Goal: Task Accomplishment & Management: Manage account settings

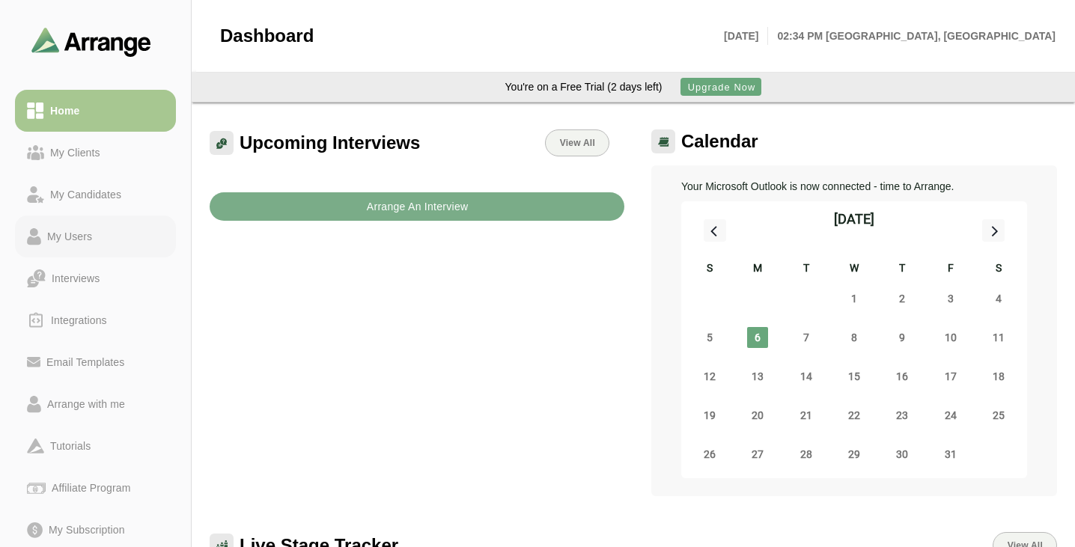
click at [64, 237] on div "My Users" at bounding box center [69, 237] width 57 height 18
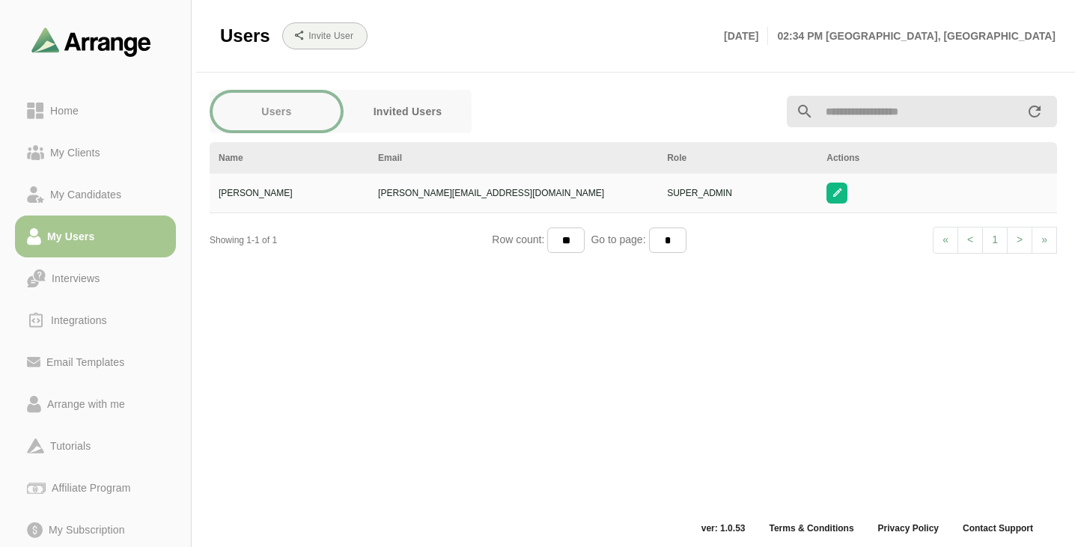
click at [402, 94] on button "Invited Users" at bounding box center [408, 111] width 128 height 37
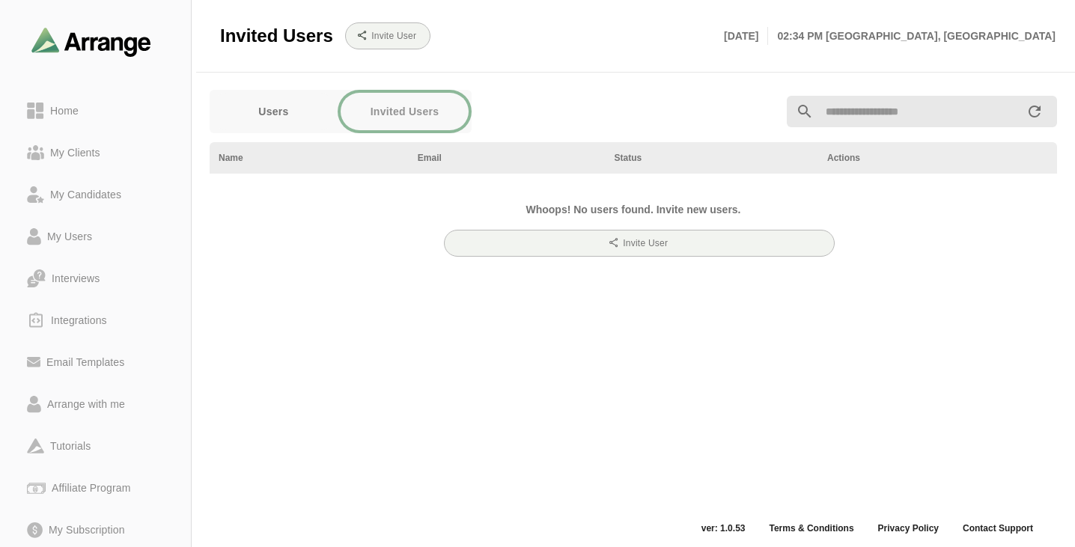
click at [292, 113] on button "Users" at bounding box center [274, 111] width 128 height 37
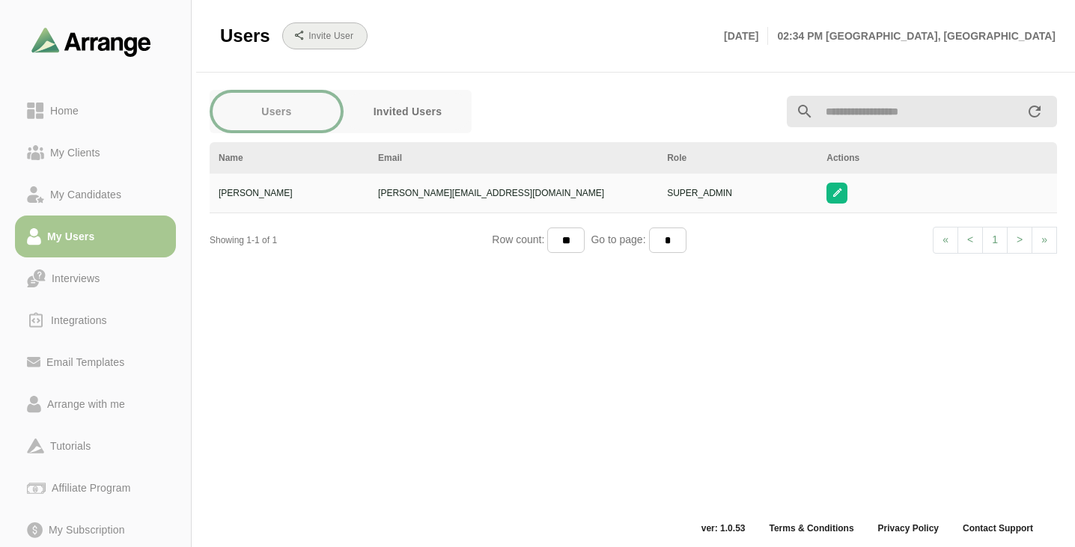
click at [342, 40] on b "Invite User" at bounding box center [331, 36] width 46 height 10
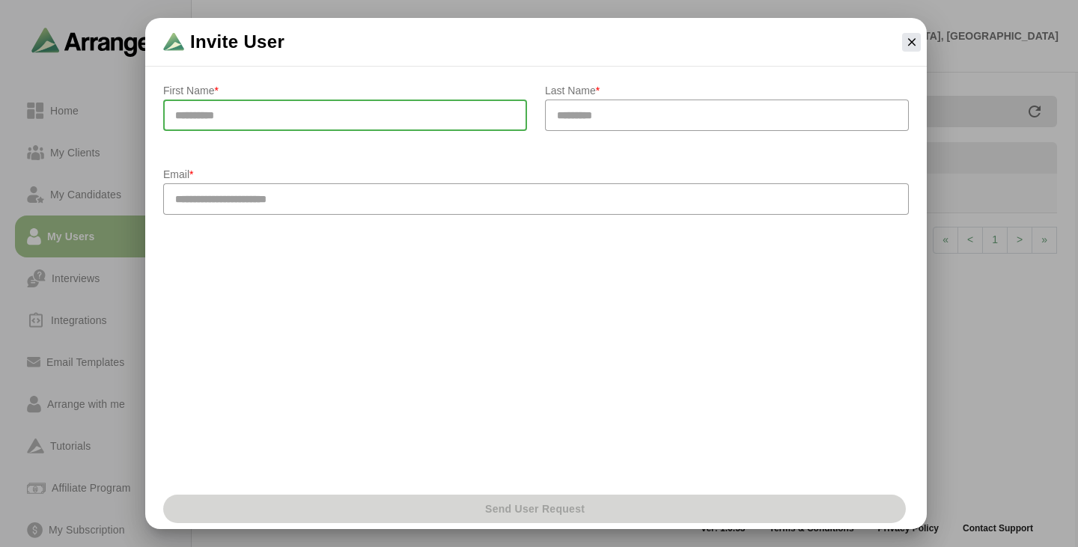
click at [304, 124] on input "text" at bounding box center [345, 115] width 364 height 31
type input "*****"
click at [648, 109] on input "text" at bounding box center [727, 115] width 364 height 31
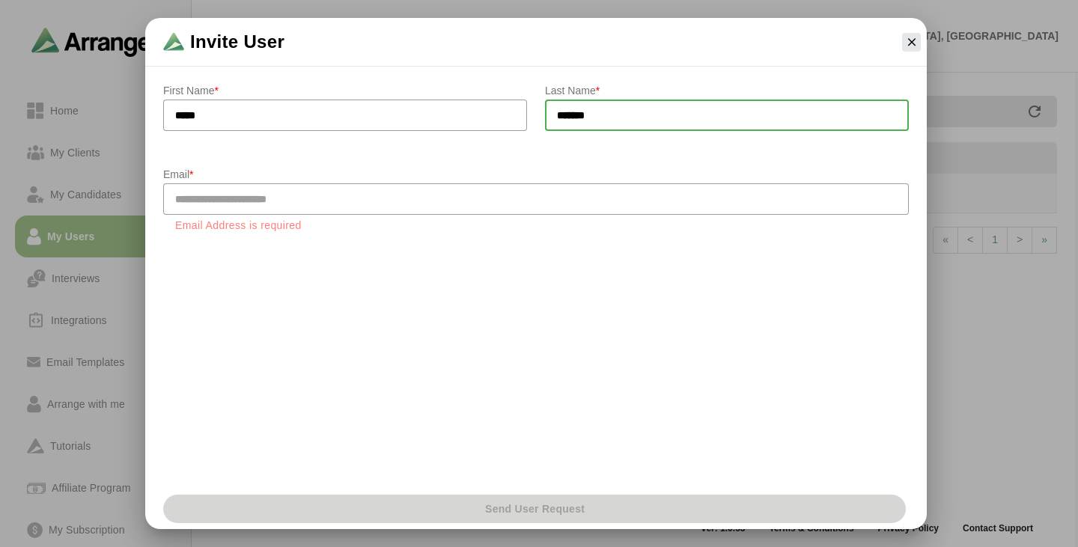
type input "*******"
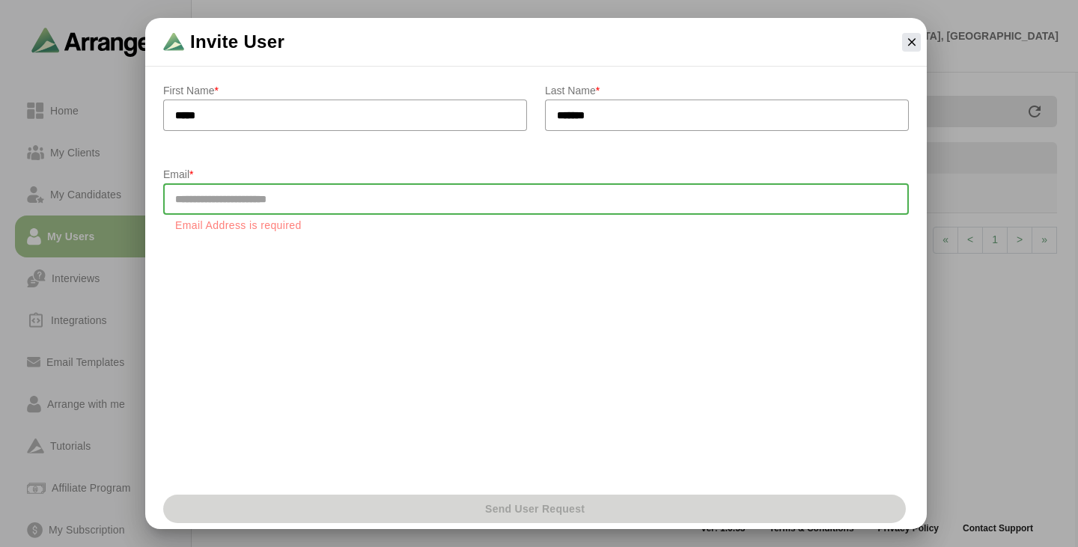
click at [393, 183] on input "email" at bounding box center [536, 198] width 746 height 31
type input "**********"
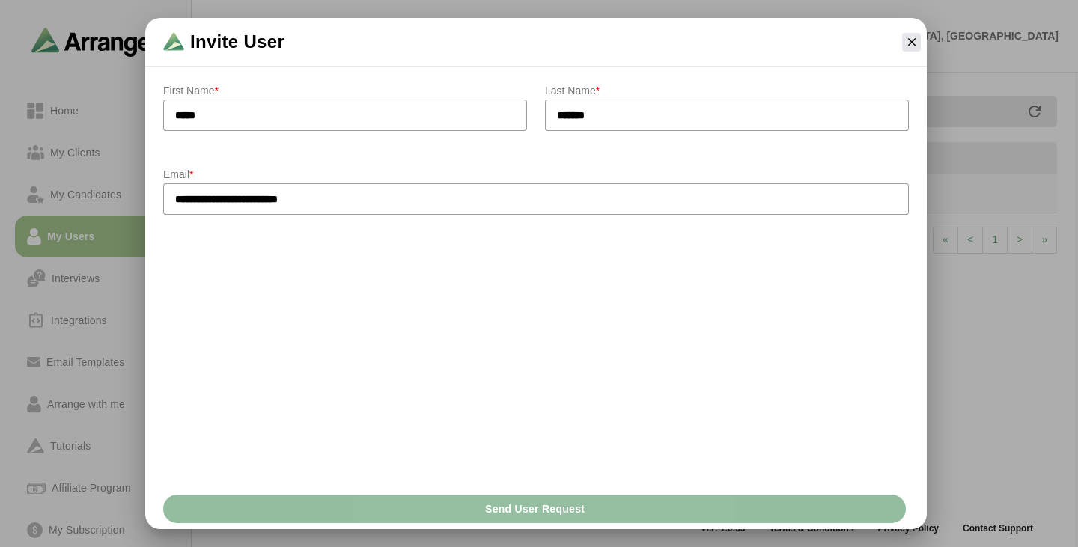
click at [490, 511] on span "Send User Request" at bounding box center [534, 509] width 100 height 28
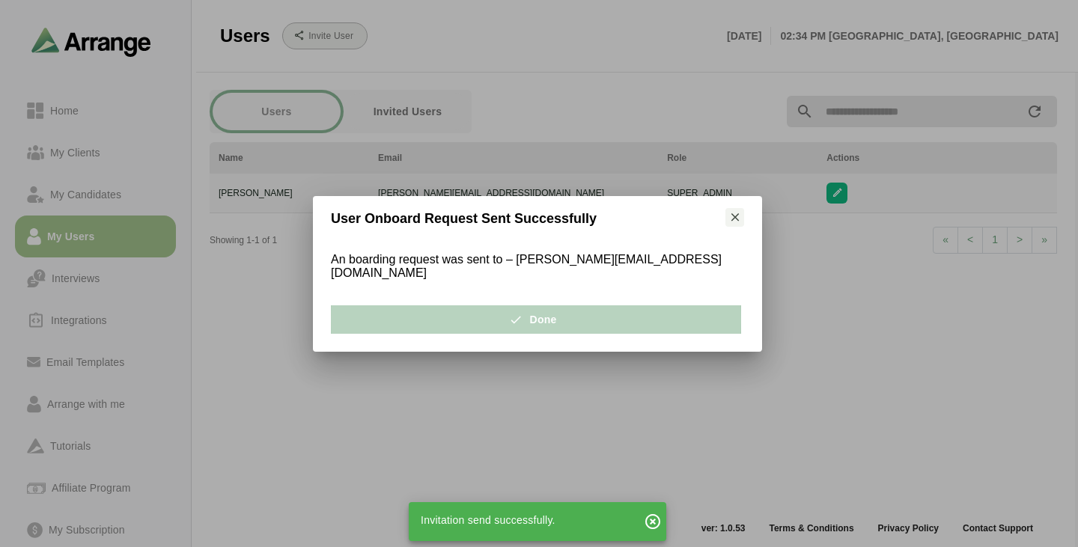
click at [502, 306] on button "Done" at bounding box center [536, 320] width 410 height 28
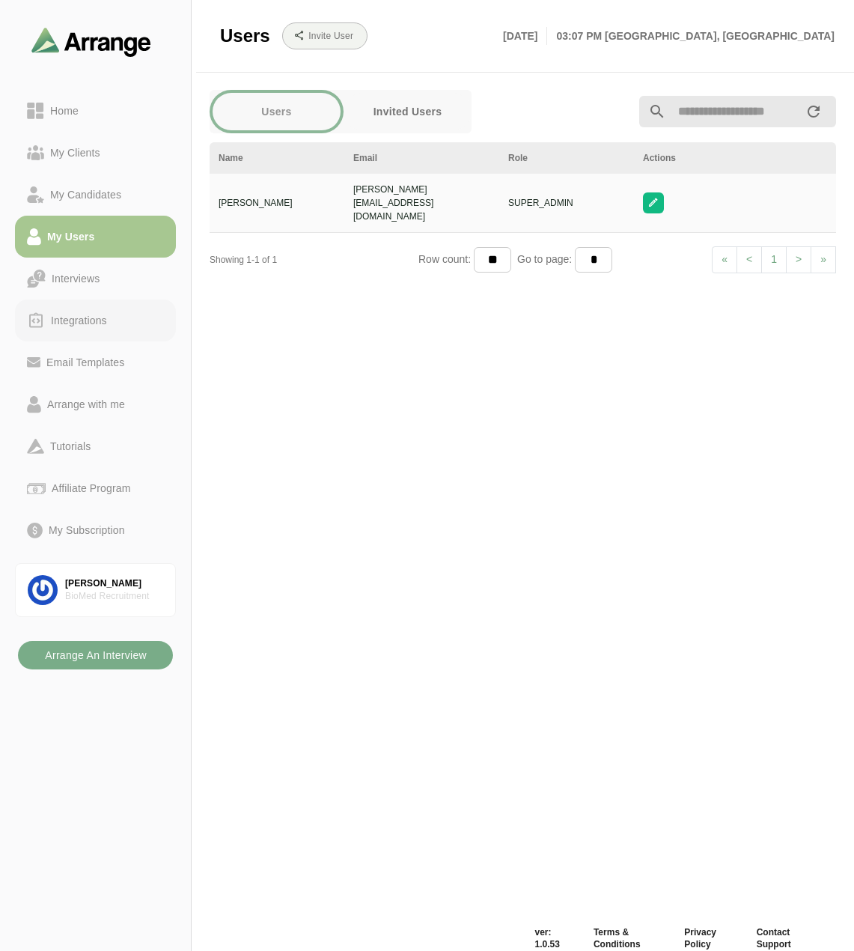
click at [105, 319] on div "Integrations" at bounding box center [79, 321] width 68 height 18
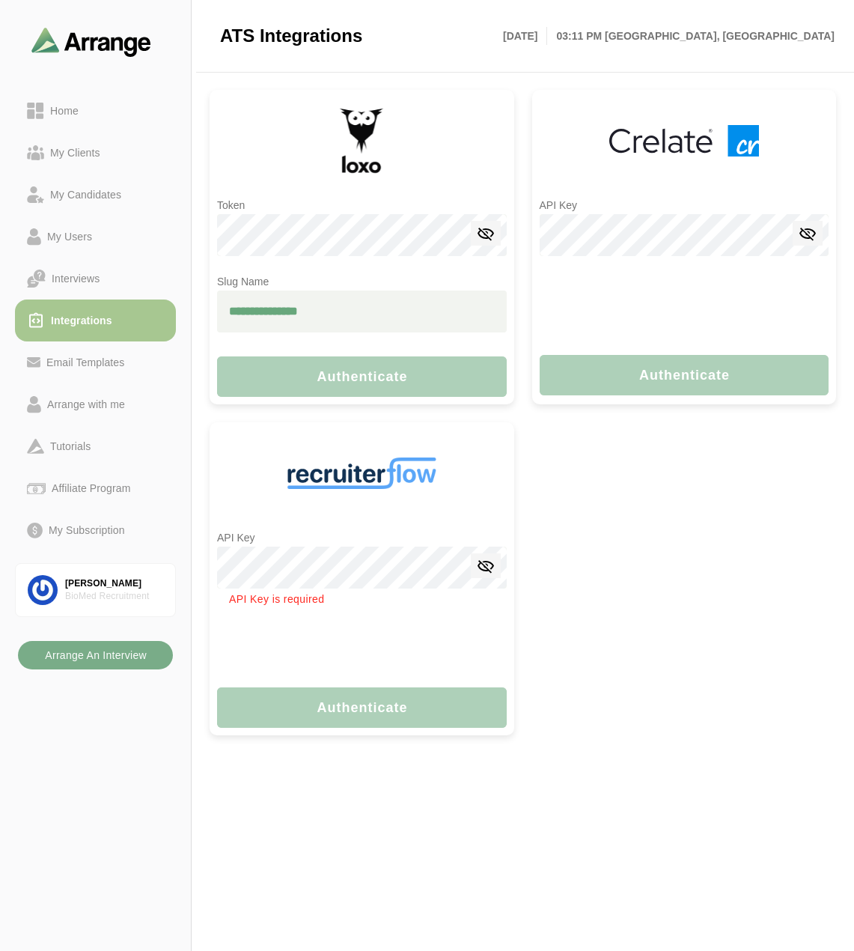
click at [236, 628] on div at bounding box center [362, 642] width 290 height 75
click at [83, 112] on div "Home" at bounding box center [64, 111] width 40 height 18
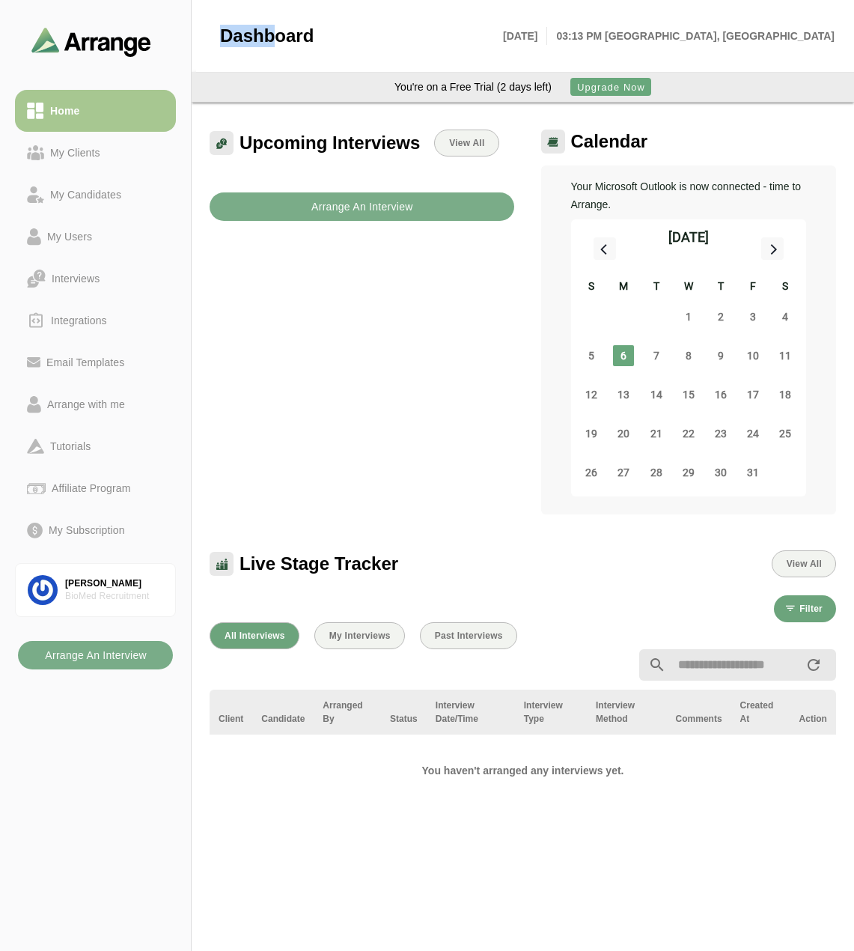
drag, startPoint x: 210, startPoint y: 36, endPoint x: 270, endPoint y: 25, distance: 60.8
click at [270, 25] on header "Dashboard [DATE] 03:13 PM [GEOGRAPHIC_DATA], [GEOGRAPHIC_DATA]" at bounding box center [527, 36] width 663 height 73
click at [270, 25] on span "Dashboard" at bounding box center [267, 36] width 94 height 22
click at [198, 40] on header "Dashboard [DATE] 03:13 PM [GEOGRAPHIC_DATA], [GEOGRAPHIC_DATA]" at bounding box center [527, 36] width 663 height 73
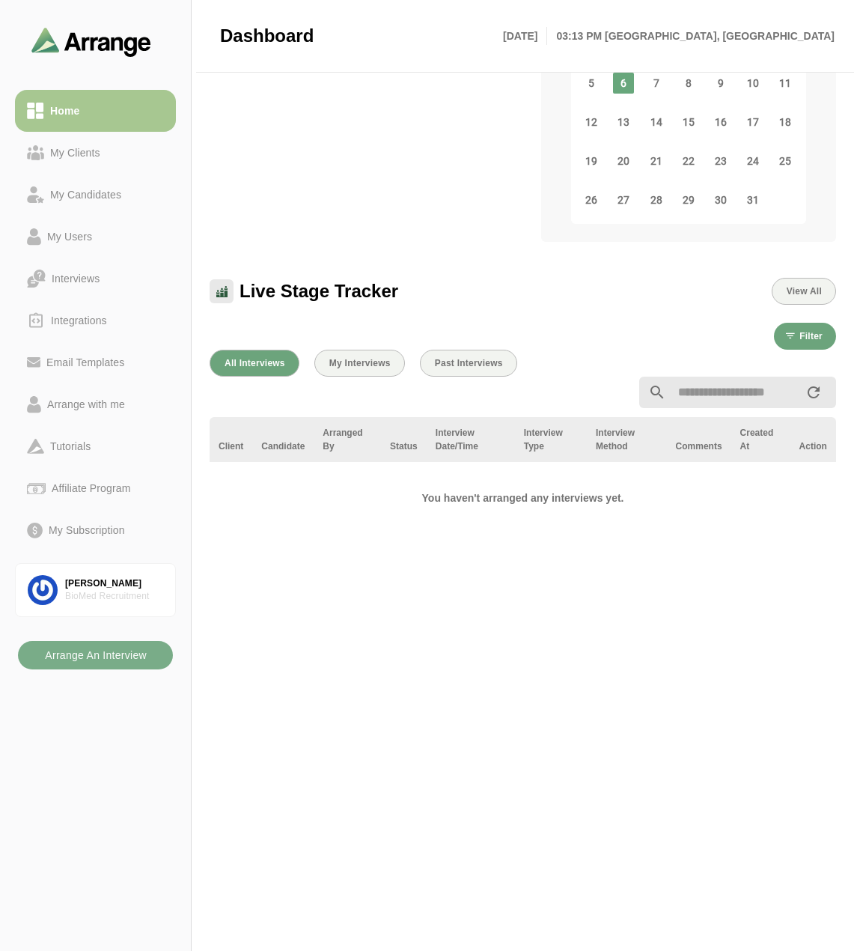
scroll to position [300, 0]
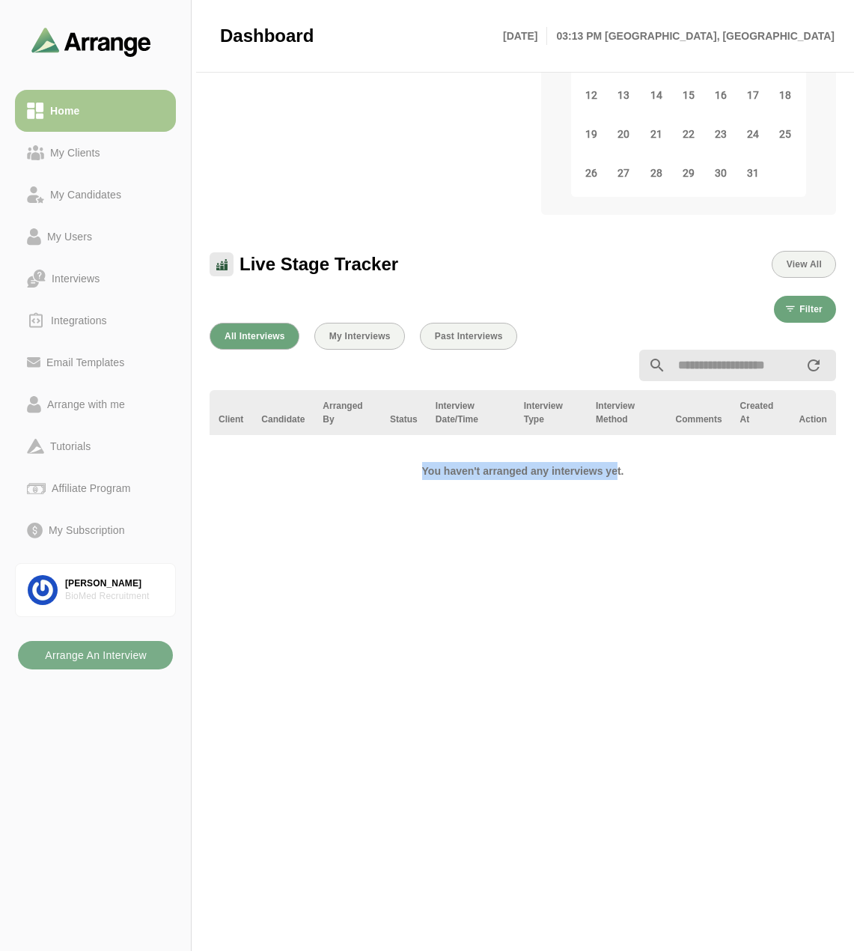
drag, startPoint x: 366, startPoint y: 481, endPoint x: 619, endPoint y: 481, distance: 252.4
click at [619, 481] on div "You haven't arranged any interviews yet." at bounding box center [523, 476] width 645 height 59
click at [619, 481] on div "You haven't arranged any interviews yet." at bounding box center [523, 476] width 305 height 41
click at [616, 479] on h2 "You haven't arranged any interviews yet." at bounding box center [523, 471] width 293 height 18
click at [615, 479] on h2 "You haven't arranged any interviews yet." at bounding box center [523, 471] width 293 height 18
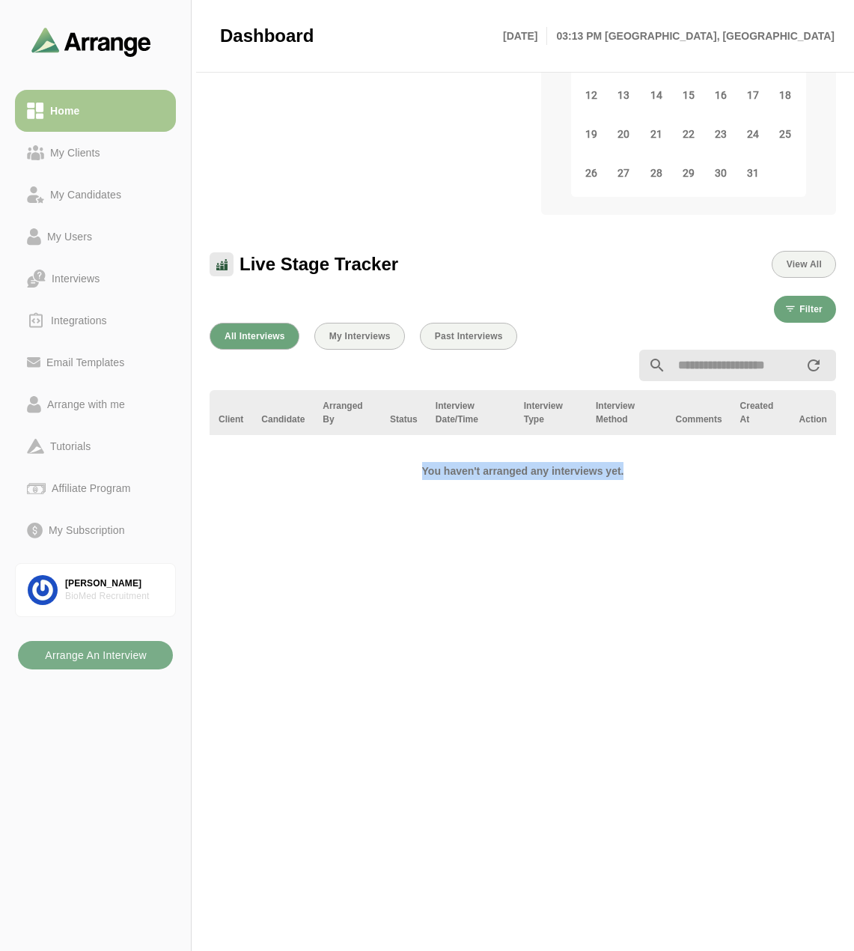
drag, startPoint x: 615, startPoint y: 479, endPoint x: 563, endPoint y: 479, distance: 51.7
click at [609, 479] on h2 "You haven't arranged any interviews yet." at bounding box center [523, 471] width 293 height 18
click at [559, 479] on h2 "You haven't arranged any interviews yet." at bounding box center [523, 471] width 293 height 18
click at [559, 478] on h2 "You haven't arranged any interviews yet." at bounding box center [523, 471] width 293 height 18
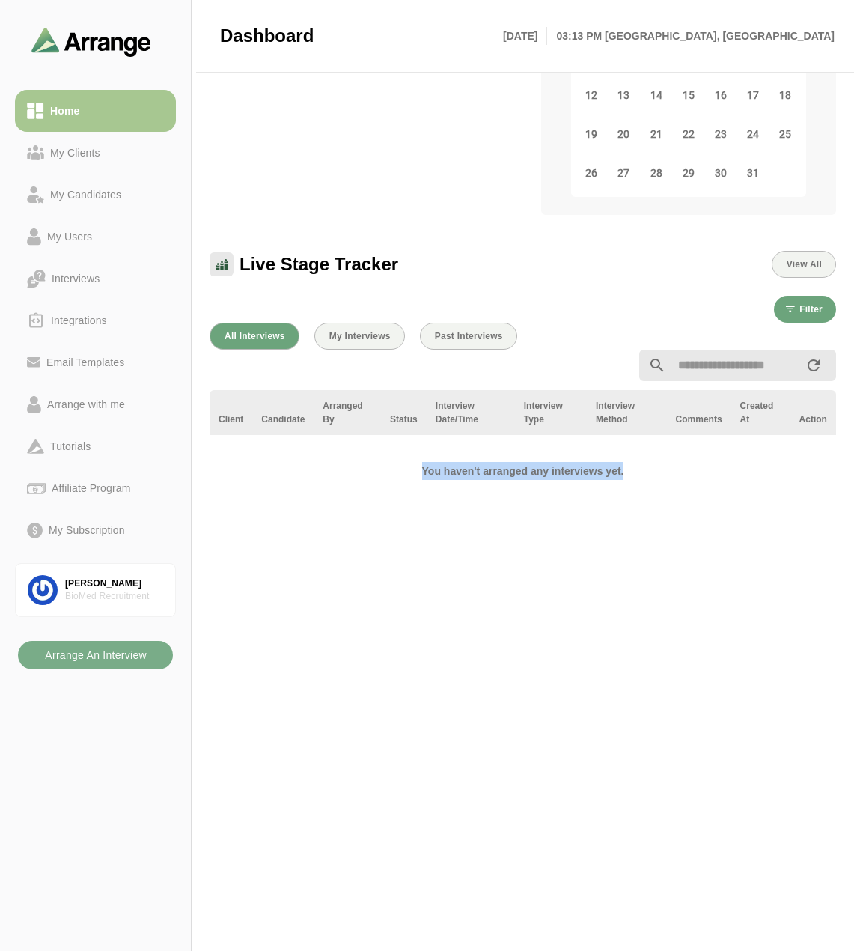
click at [379, 496] on div "You haven't arranged any interviews yet." at bounding box center [523, 476] width 305 height 41
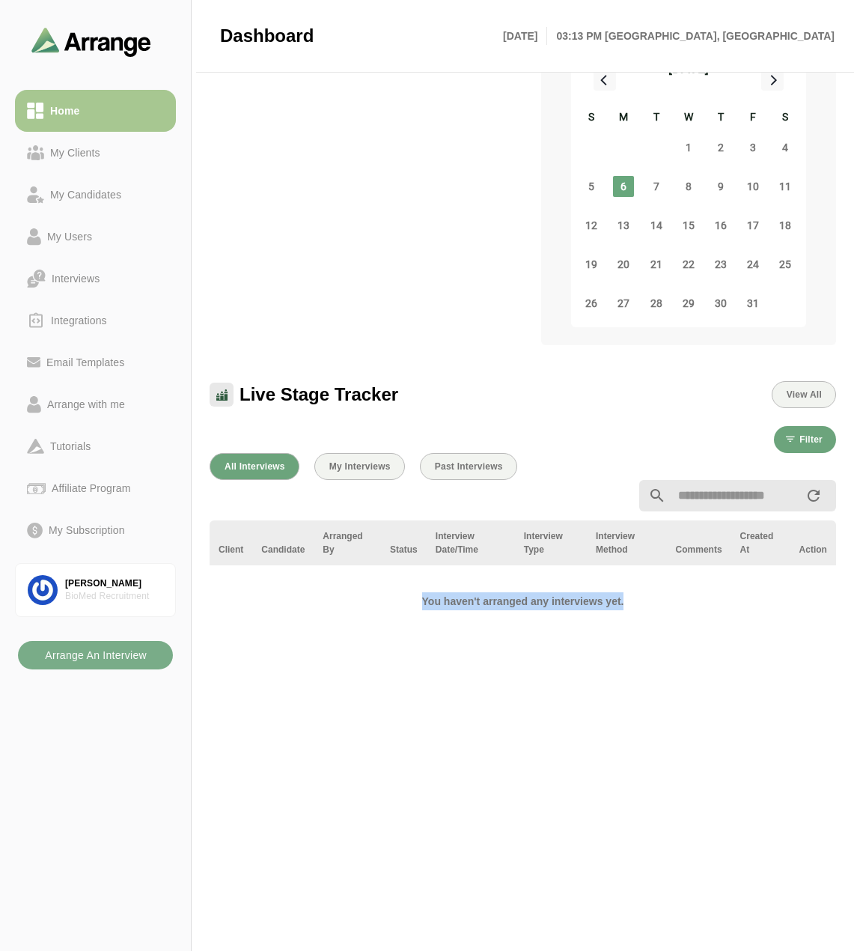
scroll to position [75, 0]
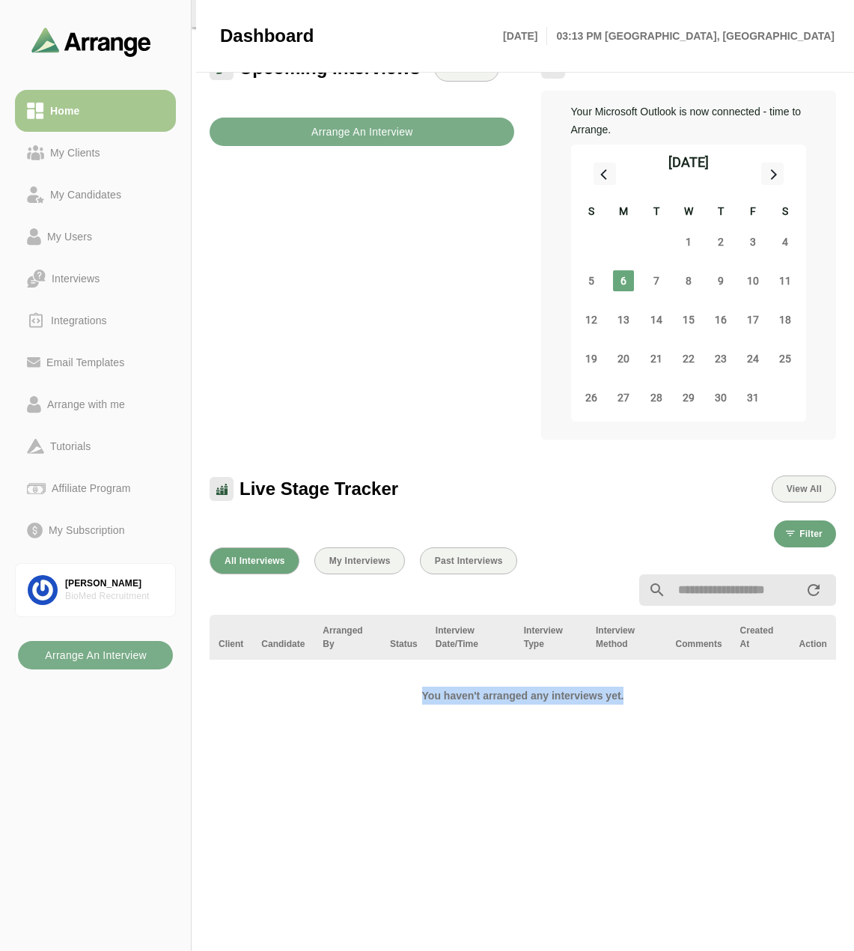
click at [553, 711] on div "You haven't arranged any interviews yet." at bounding box center [523, 701] width 305 height 41
click at [544, 698] on h2 "You haven't arranged any interviews yet." at bounding box center [523, 696] width 293 height 18
click at [543, 695] on h2 "You haven't arranged any interviews yet." at bounding box center [523, 696] width 293 height 18
click at [523, 684] on div "You haven't arranged any interviews yet." at bounding box center [523, 701] width 305 height 41
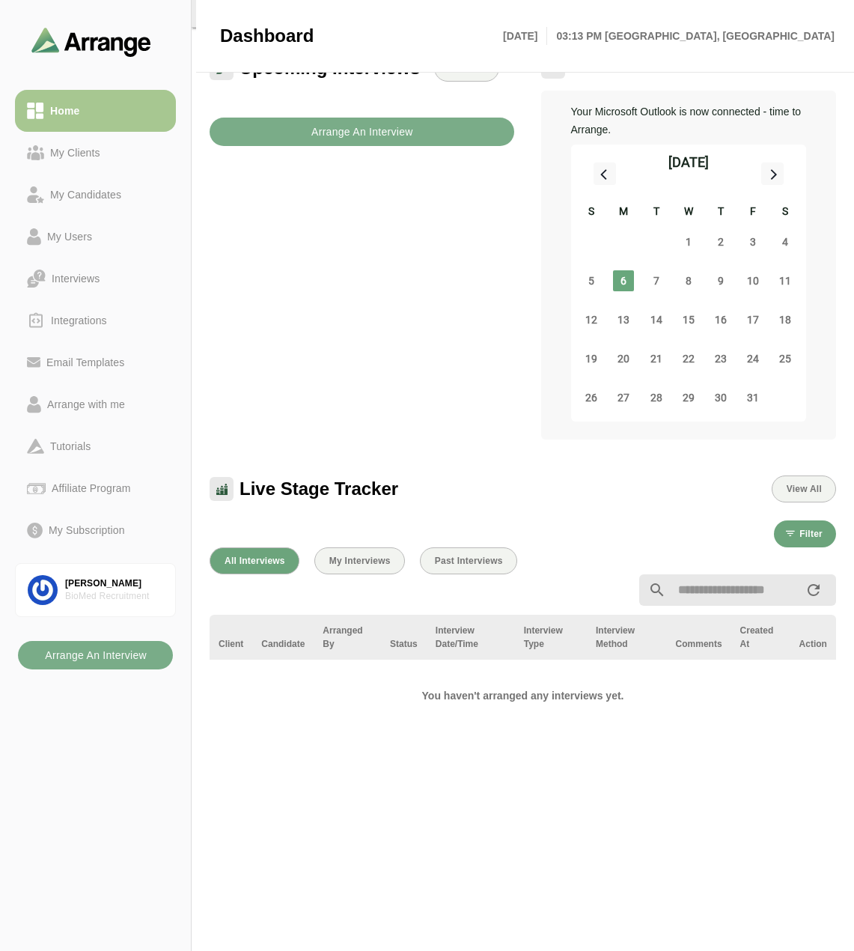
click at [559, 690] on h2 "You haven't arranged any interviews yet." at bounding box center [523, 696] width 293 height 18
click at [560, 690] on h2 "You haven't arranged any interviews yet." at bounding box center [523, 696] width 293 height 18
drag, startPoint x: 478, startPoint y: 689, endPoint x: 455, endPoint y: 807, distance: 120.6
click at [477, 689] on h2 "You haven't arranged any interviews yet." at bounding box center [523, 696] width 293 height 18
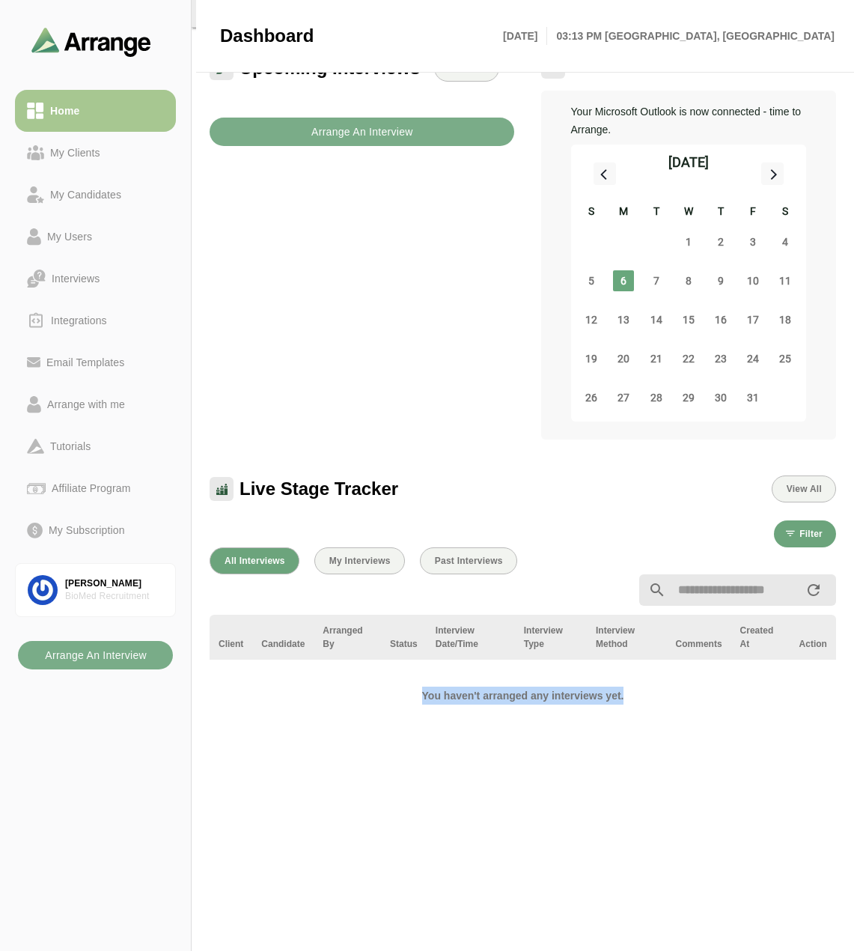
click at [517, 691] on h2 "You haven't arranged any interviews yet." at bounding box center [523, 696] width 293 height 18
click at [506, 693] on h2 "You haven't arranged any interviews yet." at bounding box center [523, 696] width 293 height 18
click at [576, 693] on h2 "You haven't arranged any interviews yet." at bounding box center [523, 696] width 293 height 18
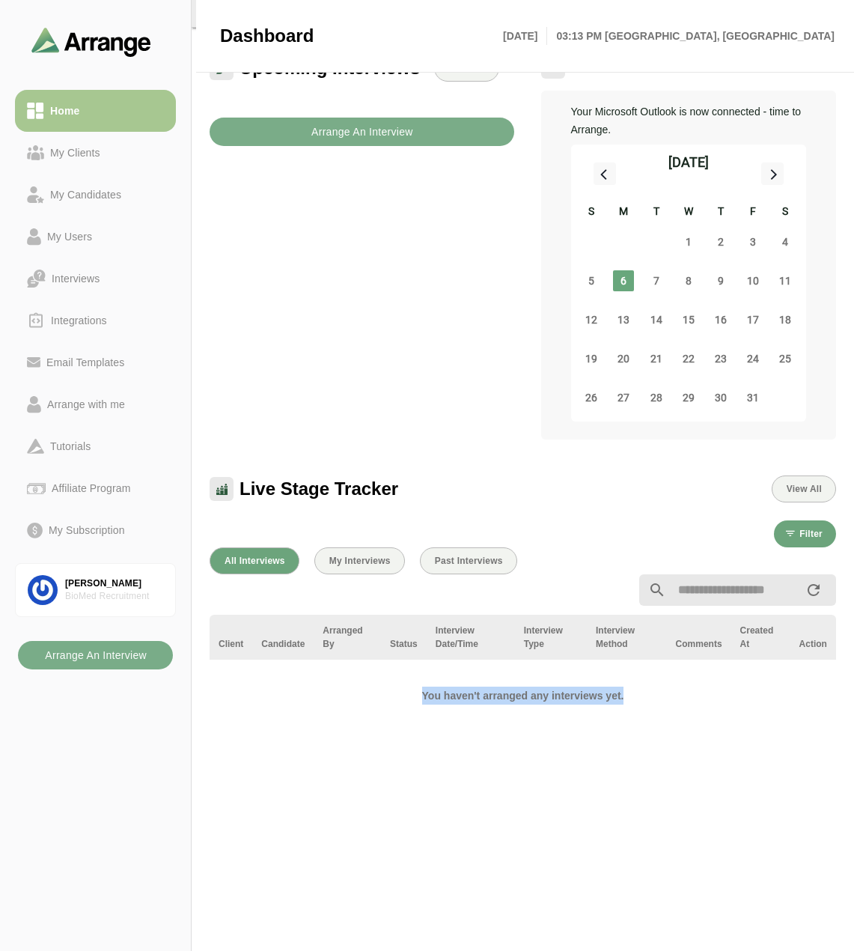
drag, startPoint x: 627, startPoint y: 696, endPoint x: 491, endPoint y: 699, distance: 135.6
click at [398, 698] on h2 "You haven't arranged any interviews yet." at bounding box center [523, 696] width 293 height 18
click at [590, 699] on h2 "You haven't arranged any interviews yet." at bounding box center [523, 696] width 293 height 18
click at [592, 693] on h2 "You haven't arranged any interviews yet." at bounding box center [523, 696] width 293 height 18
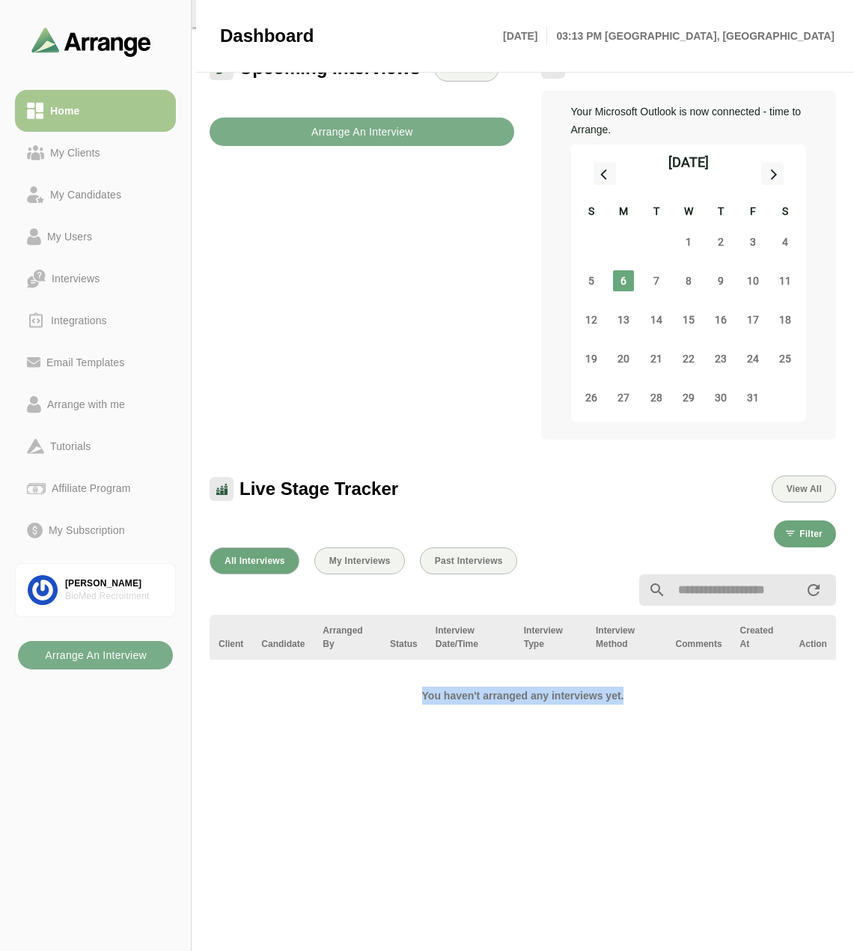
drag, startPoint x: 592, startPoint y: 693, endPoint x: 634, endPoint y: 693, distance: 41.9
click at [592, 693] on h2 "You haven't arranged any interviews yet." at bounding box center [523, 696] width 293 height 18
click at [634, 693] on h2 "You haven't arranged any interviews yet." at bounding box center [523, 696] width 293 height 18
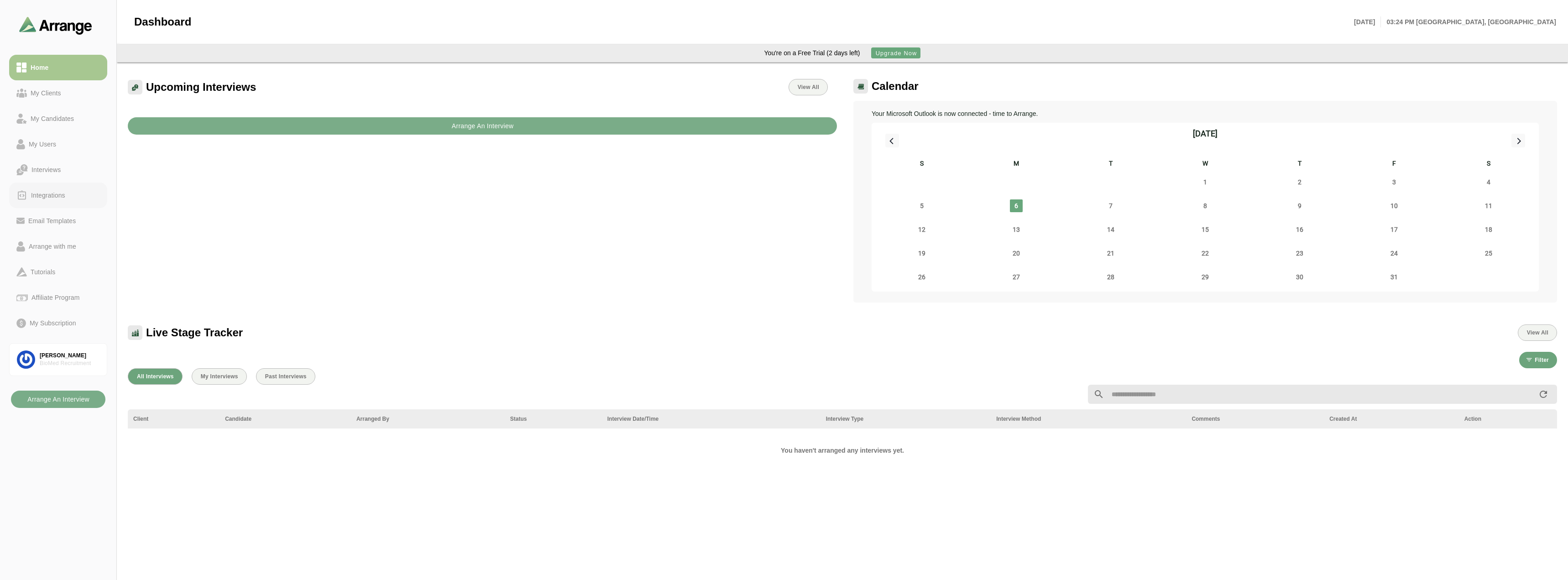
click at [48, 192] on div "Integrations" at bounding box center [48, 196] width 41 height 11
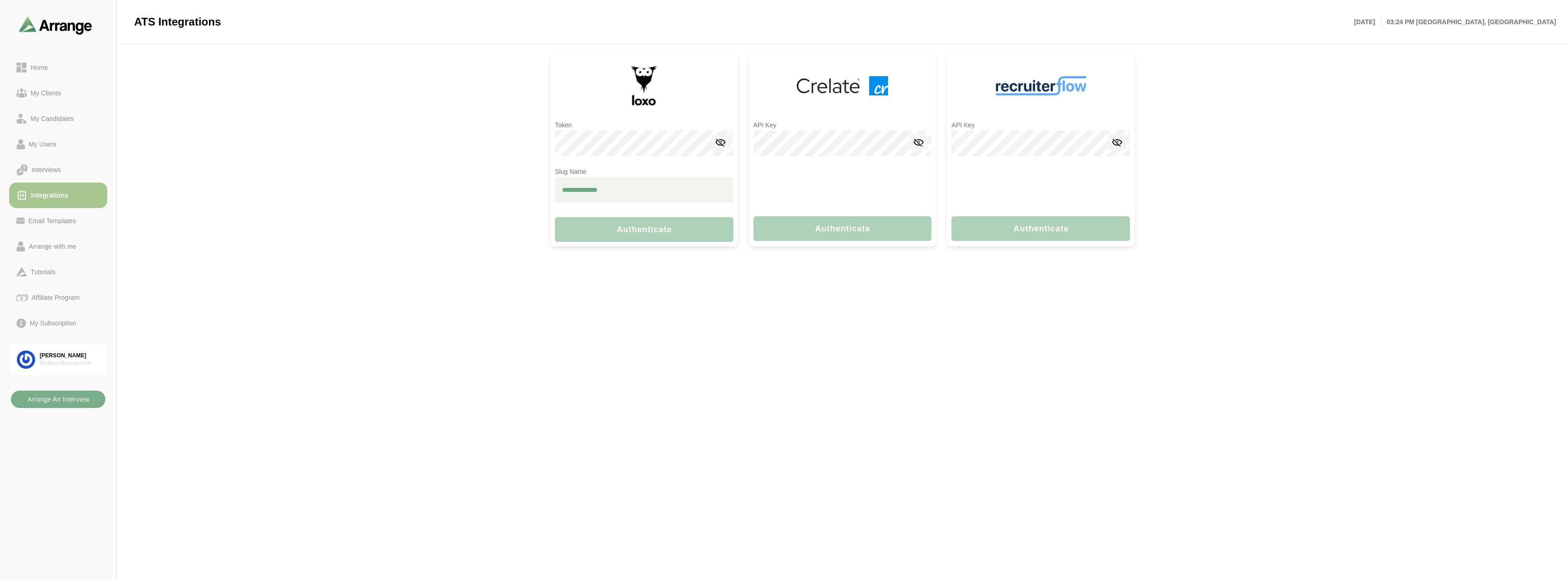
drag, startPoint x: 598, startPoint y: 365, endPoint x: 948, endPoint y: 223, distance: 377.7
click at [609, 361] on main "ATS Integrations Mon 6th October, 2025 03:24 PM Los angeles, America Token Slug…" at bounding box center [784, 290] width 1568 height 580
click at [1015, 232] on span "Authenticate" at bounding box center [1041, 229] width 56 height 10
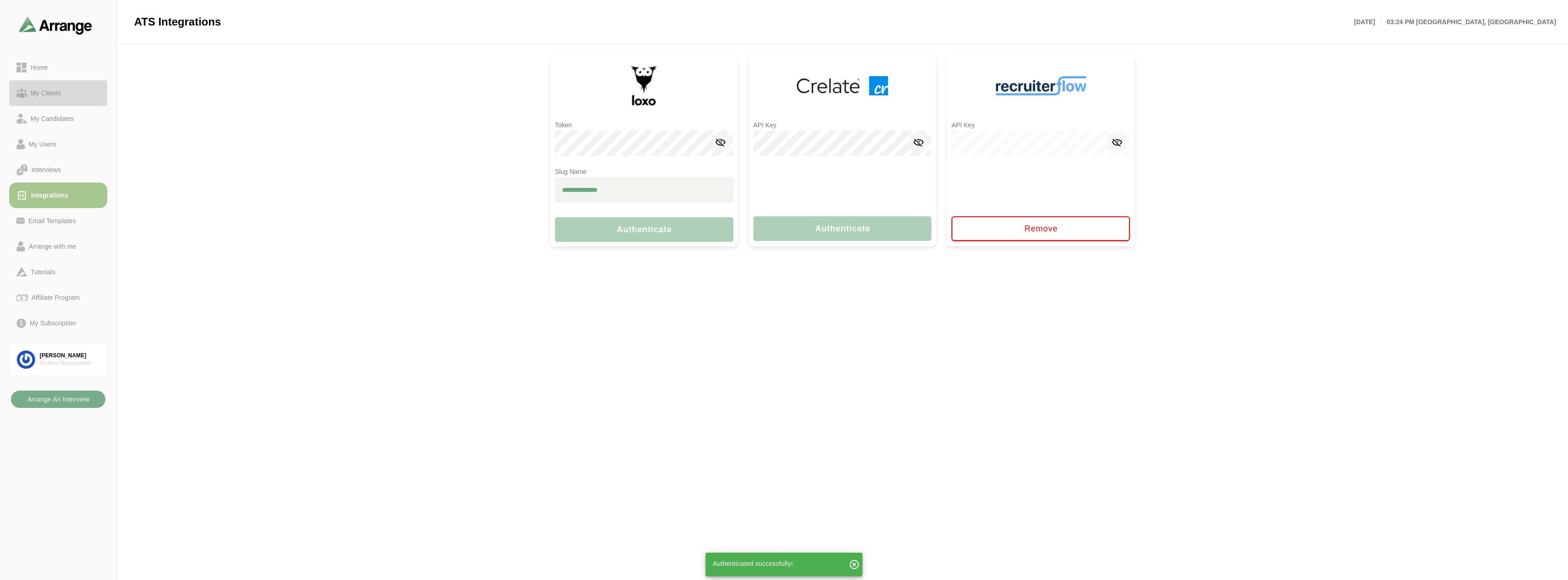
click at [54, 91] on div "My Clients" at bounding box center [46, 93] width 38 height 11
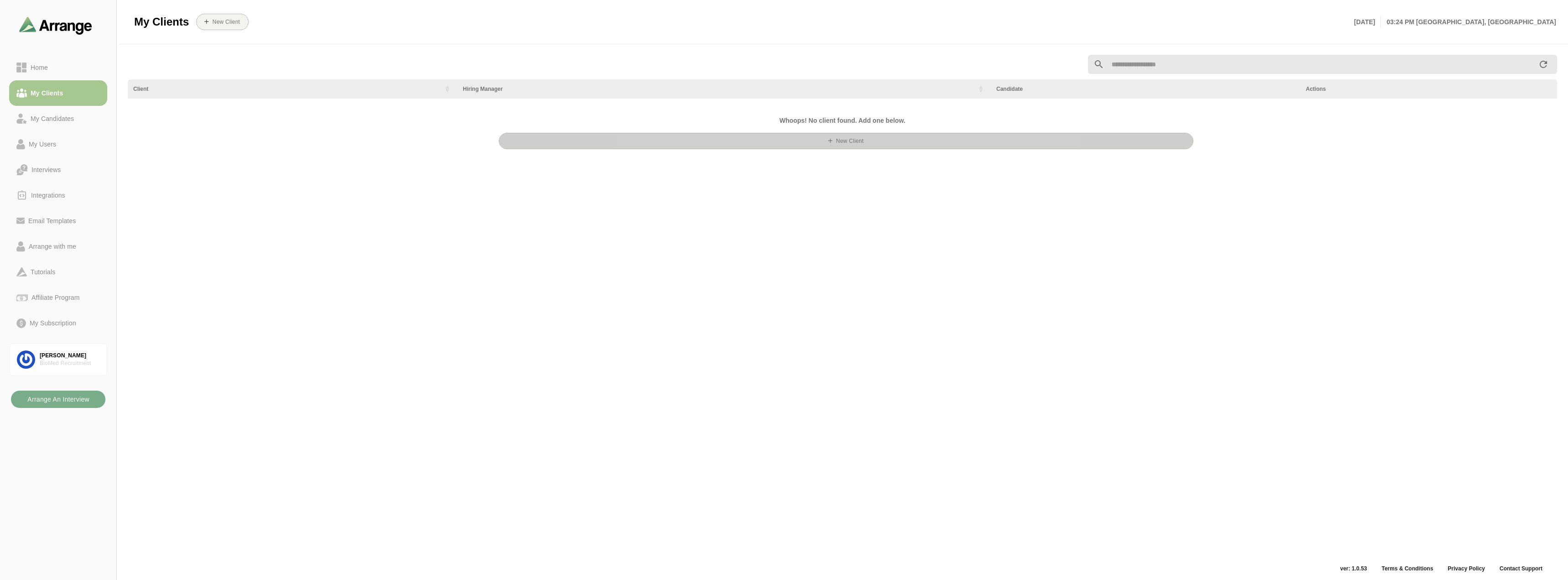
click at [794, 136] on button "New Client" at bounding box center [846, 141] width 695 height 16
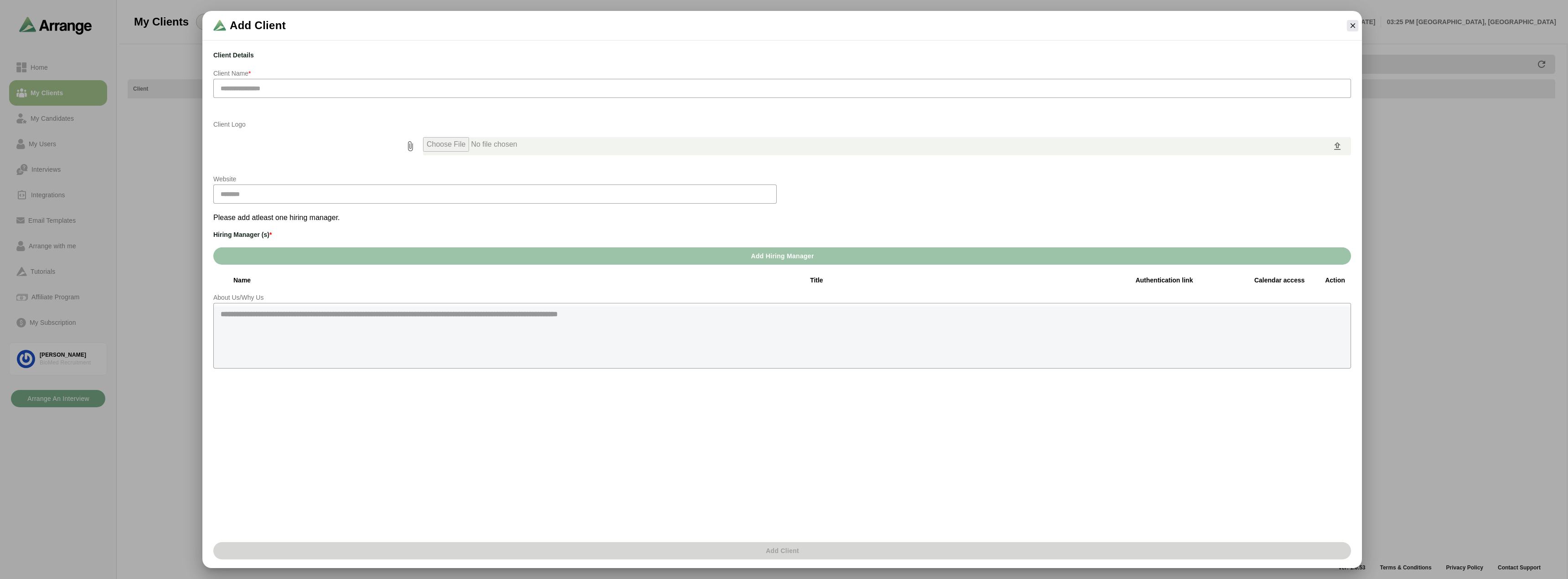
click at [266, 86] on input "text" at bounding box center [782, 88] width 1138 height 19
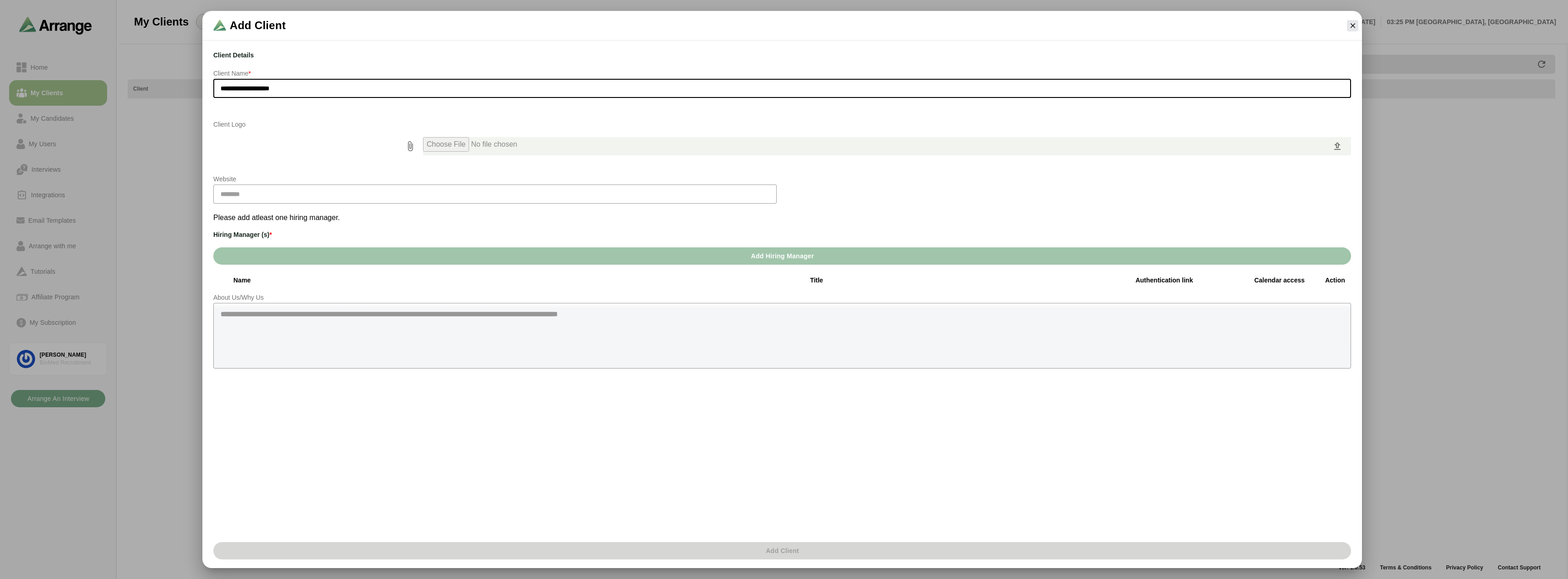
type input "**********"
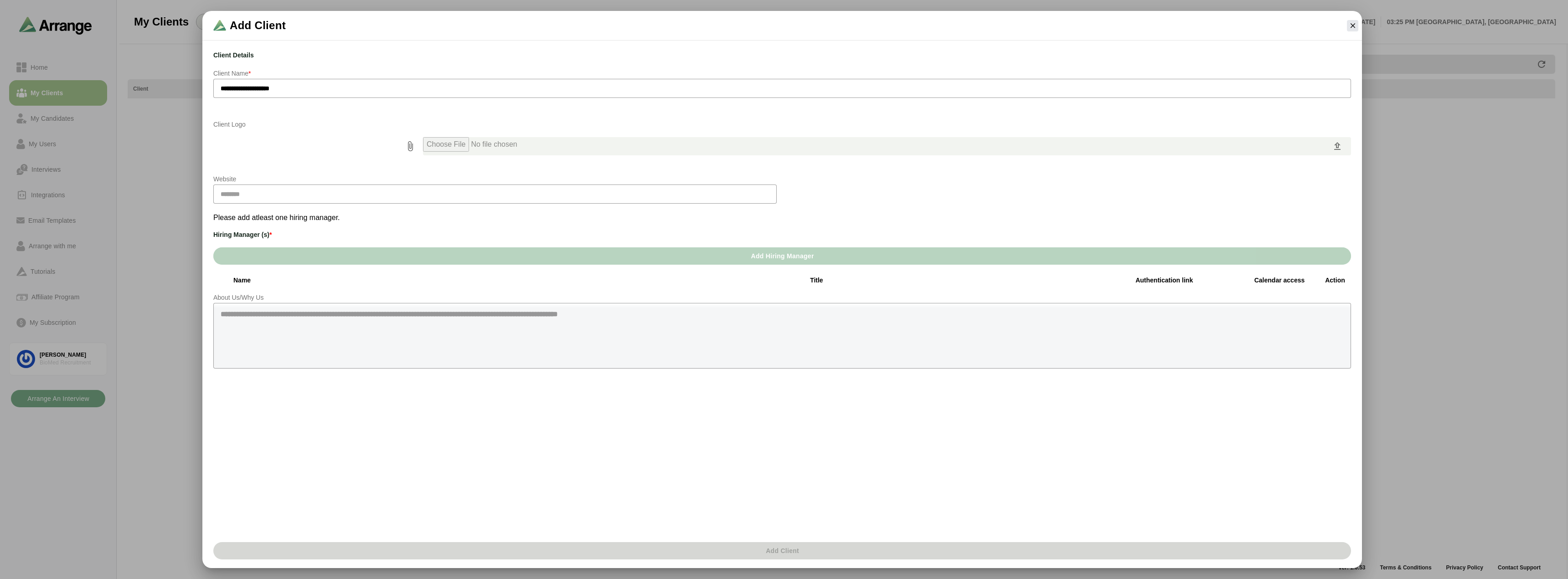
click at [672, 252] on button "Add Hiring Manager" at bounding box center [782, 256] width 1138 height 17
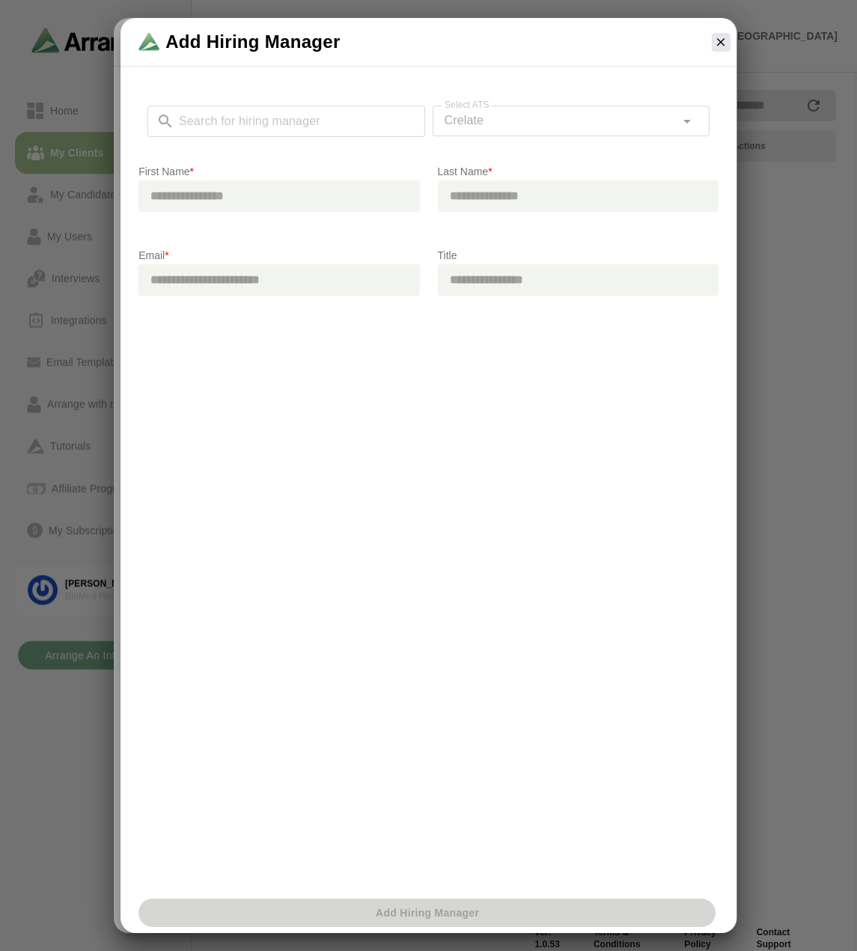
click at [220, 281] on input "email" at bounding box center [279, 279] width 281 height 31
paste input "**********"
type input "**********"
click at [538, 288] on input "text" at bounding box center [578, 279] width 281 height 31
type input "**********"
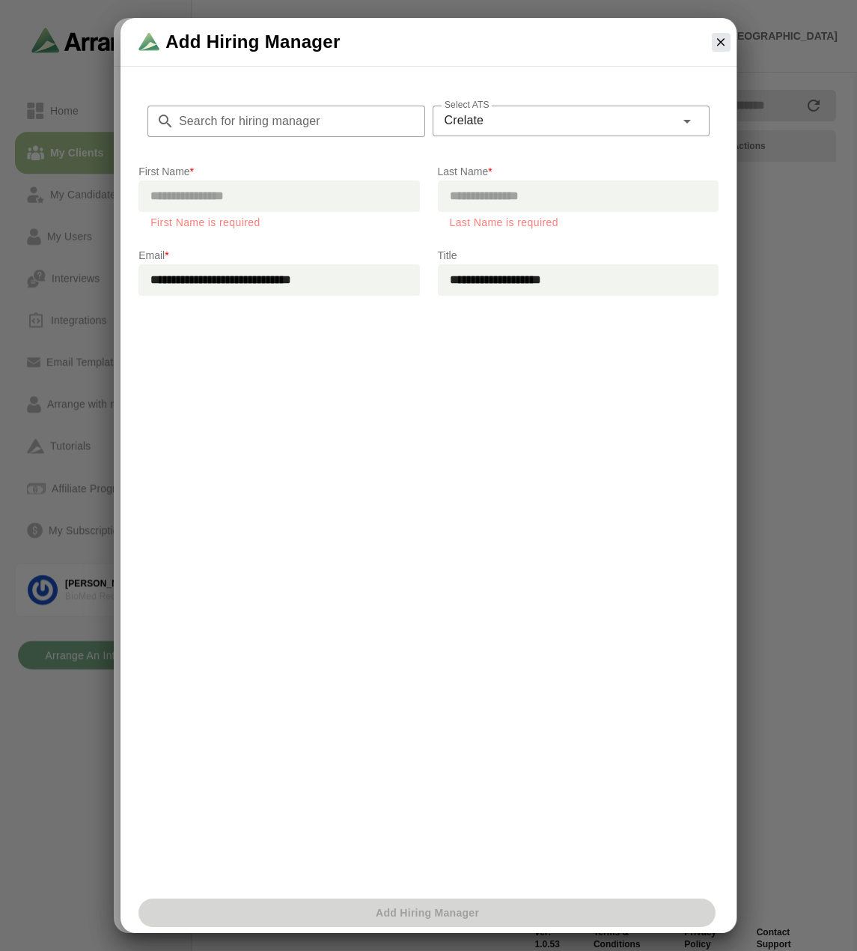
click at [264, 201] on input "text" at bounding box center [279, 195] width 281 height 31
click at [192, 201] on input "text" at bounding box center [279, 195] width 281 height 31
type input "*******"
click at [472, 197] on input "text" at bounding box center [578, 195] width 281 height 31
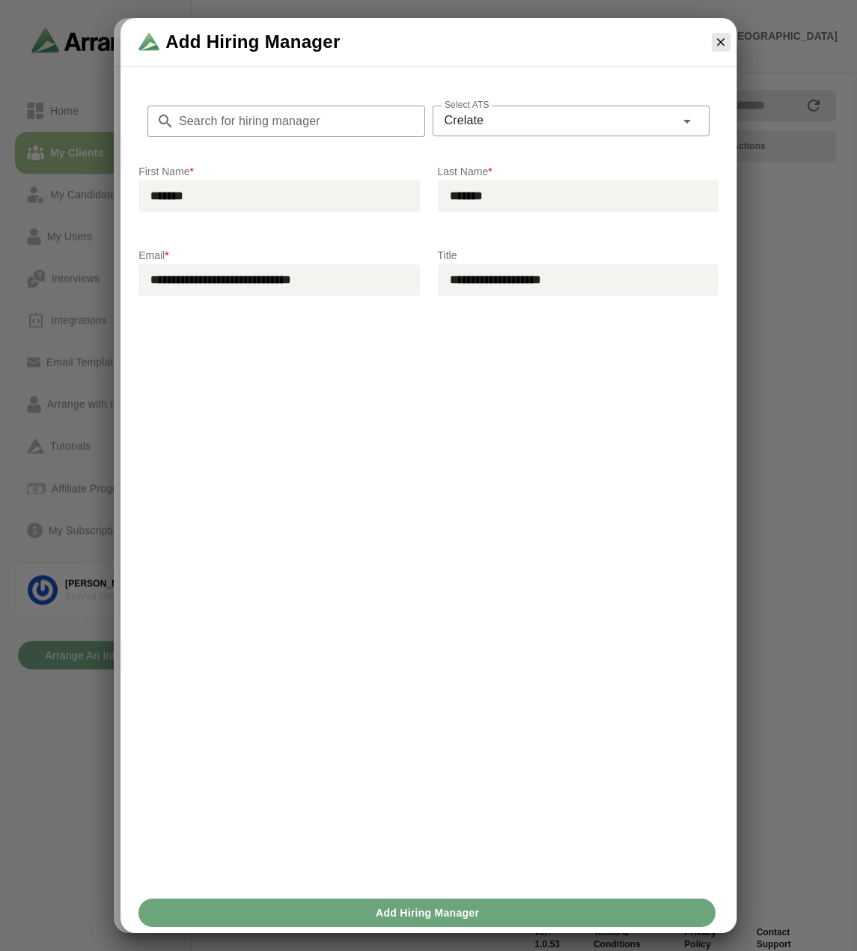
type input "*******"
click at [528, 416] on div "**********" at bounding box center [429, 481] width 616 height 823
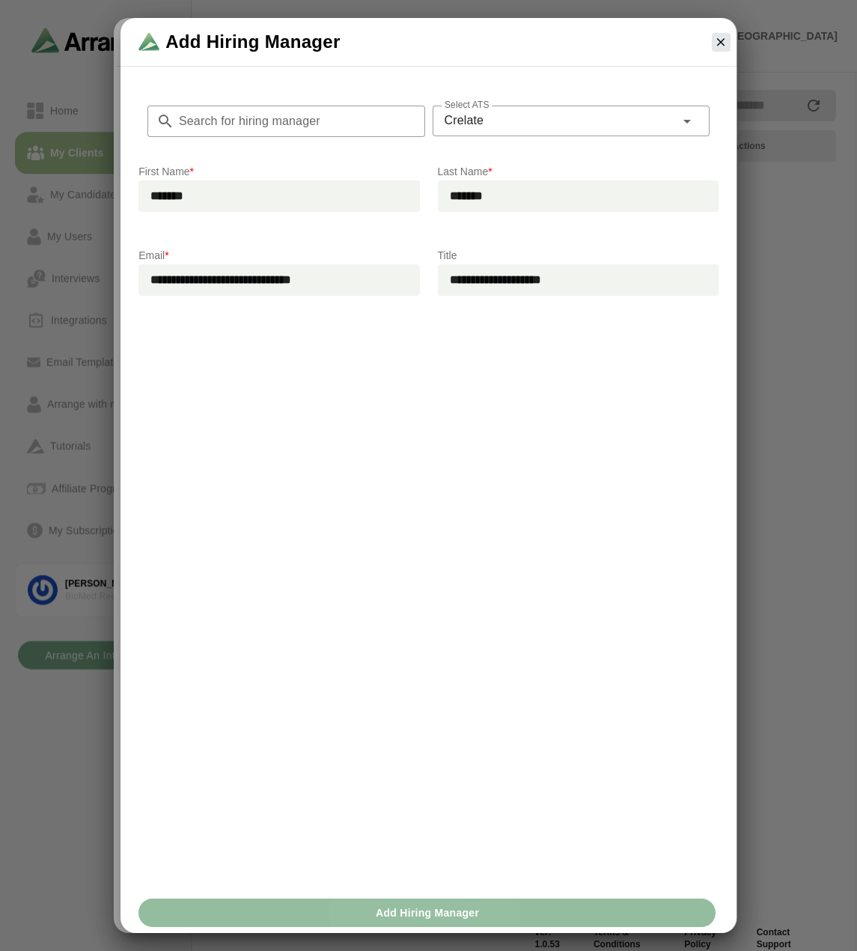
click at [403, 911] on span "Add Hiring Manager" at bounding box center [427, 913] width 104 height 28
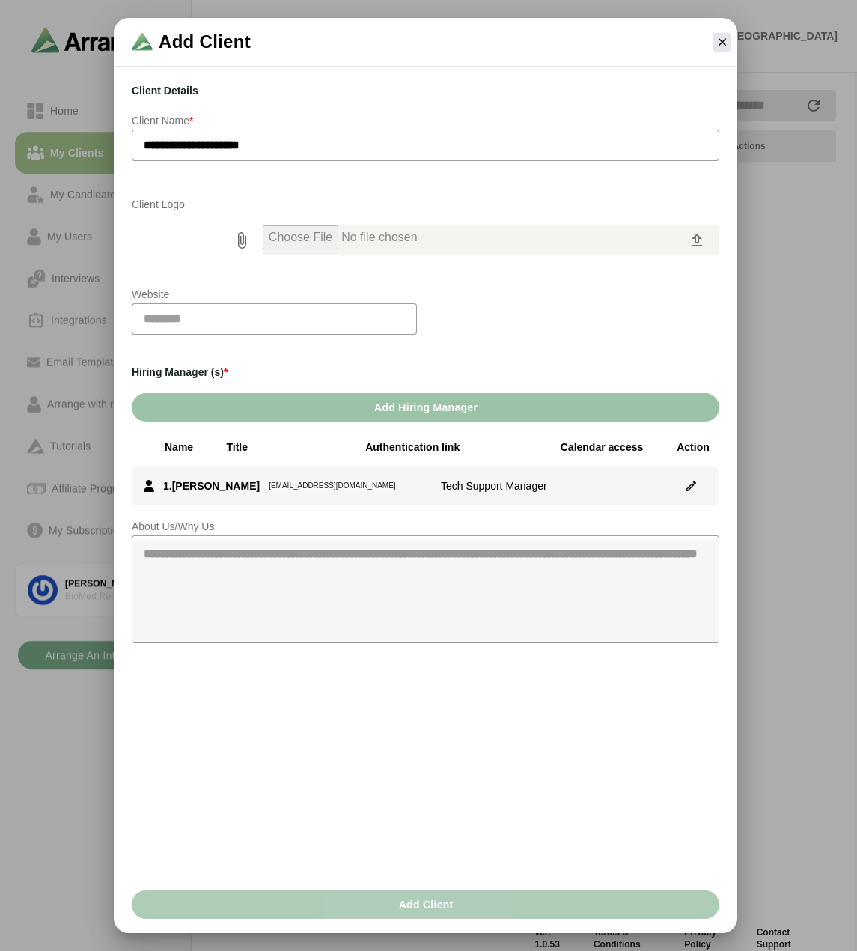
click at [387, 905] on button "Add Client" at bounding box center [426, 904] width 588 height 28
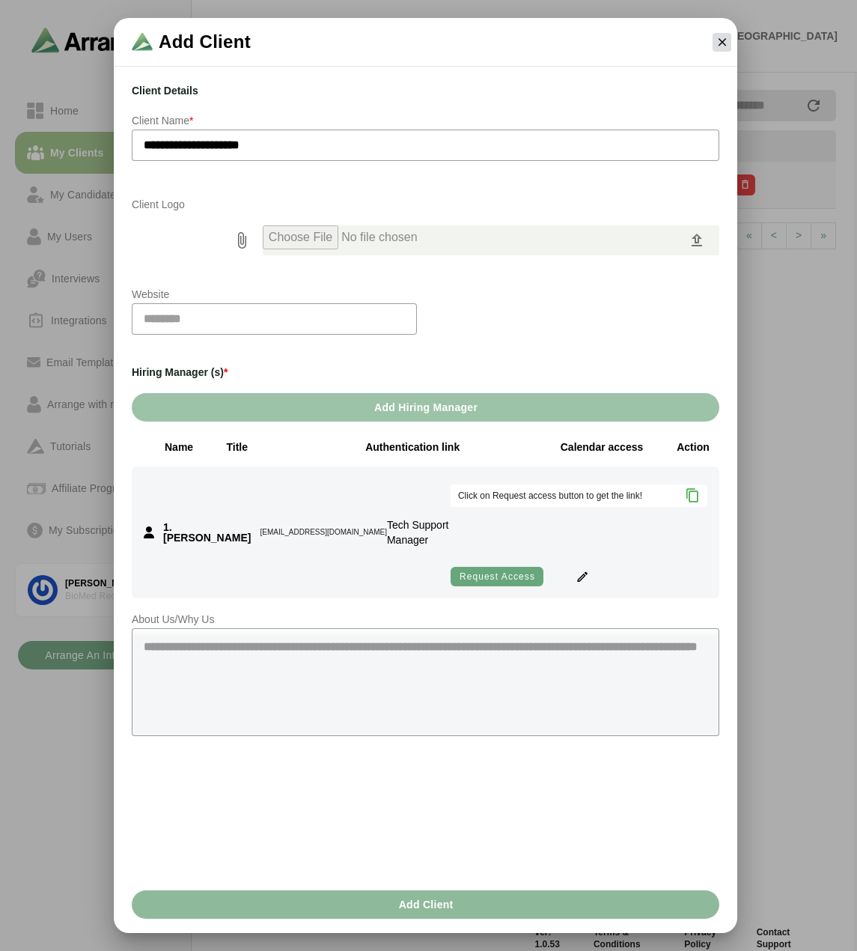
click at [726, 44] on icon "button" at bounding box center [722, 41] width 13 height 13
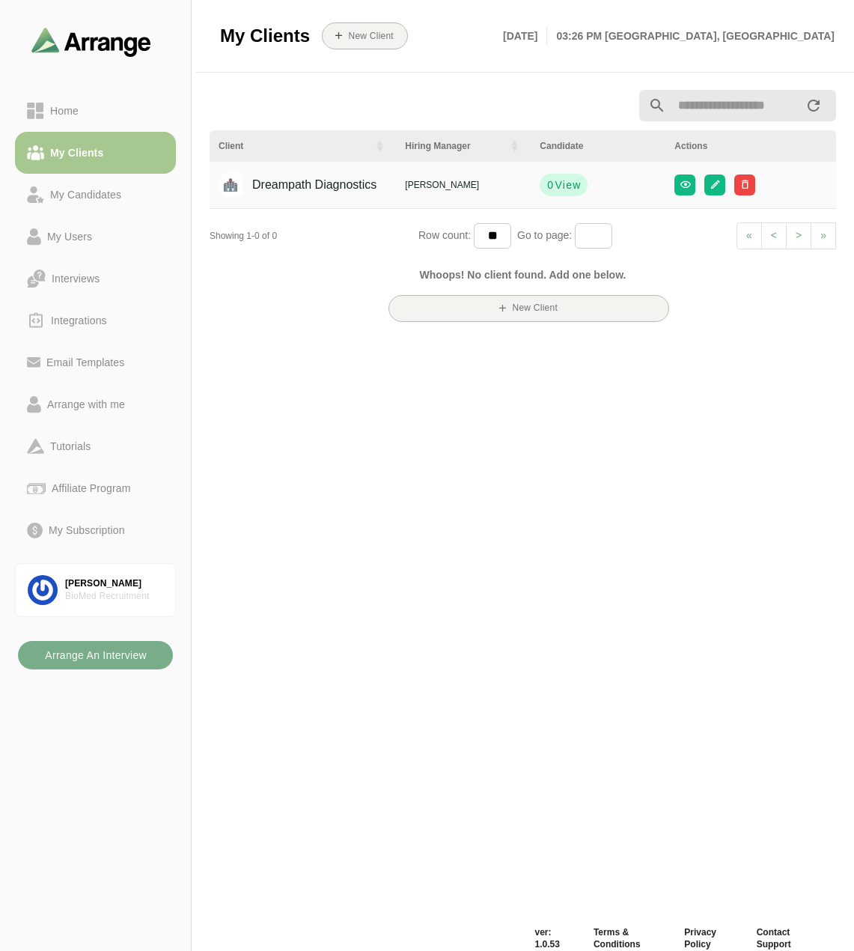
click at [76, 88] on div "Home My Clients My Candidates My Users Interviews Integrations Email Templates …" at bounding box center [95, 320] width 161 height 473
click at [68, 112] on div "Home" at bounding box center [64, 111] width 40 height 18
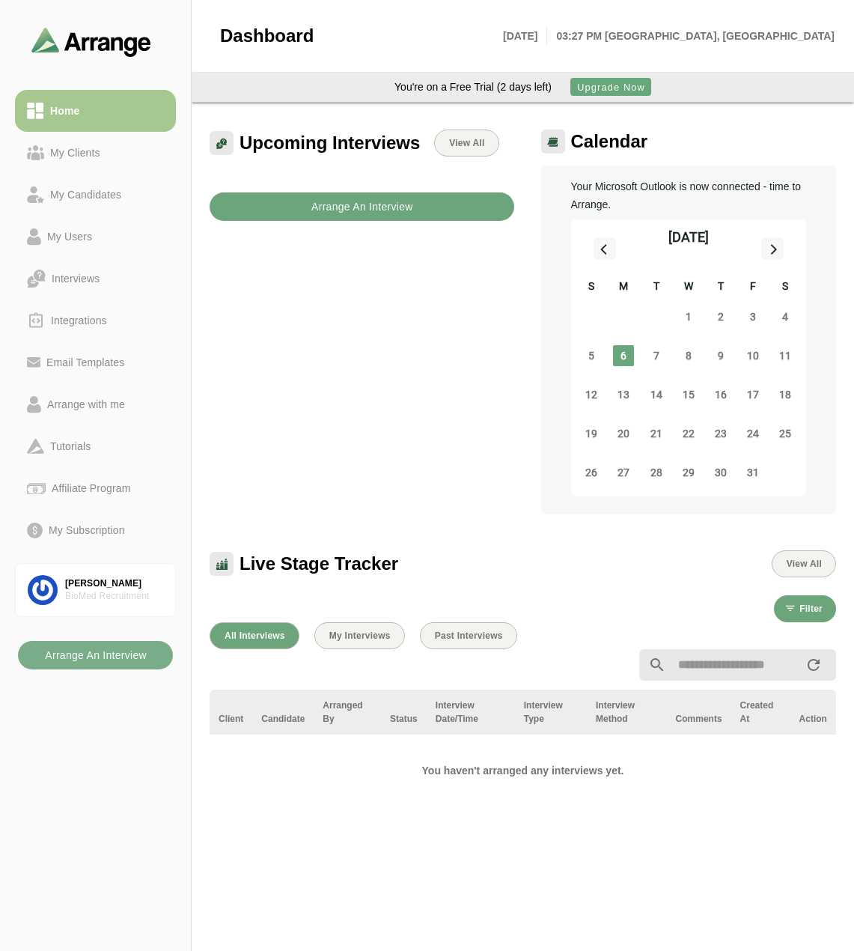
click at [377, 206] on b "Arrange An Interview" at bounding box center [362, 206] width 103 height 28
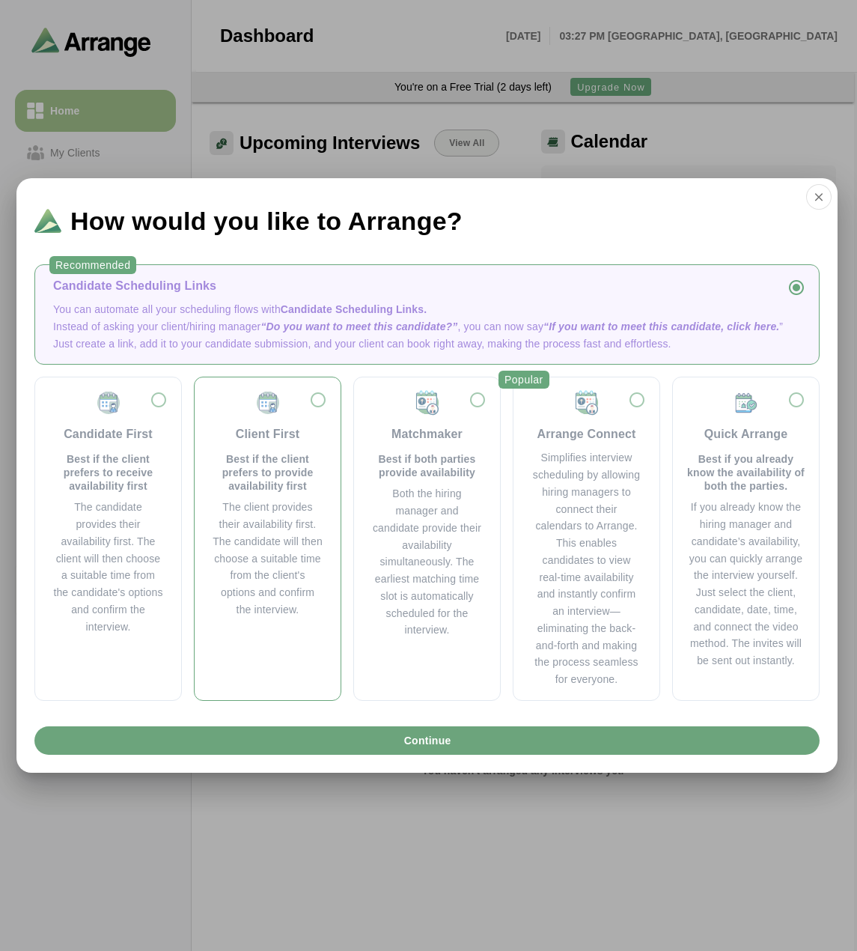
click at [305, 408] on div "Client First Best if the client prefers to provide availability first" at bounding box center [268, 440] width 110 height 103
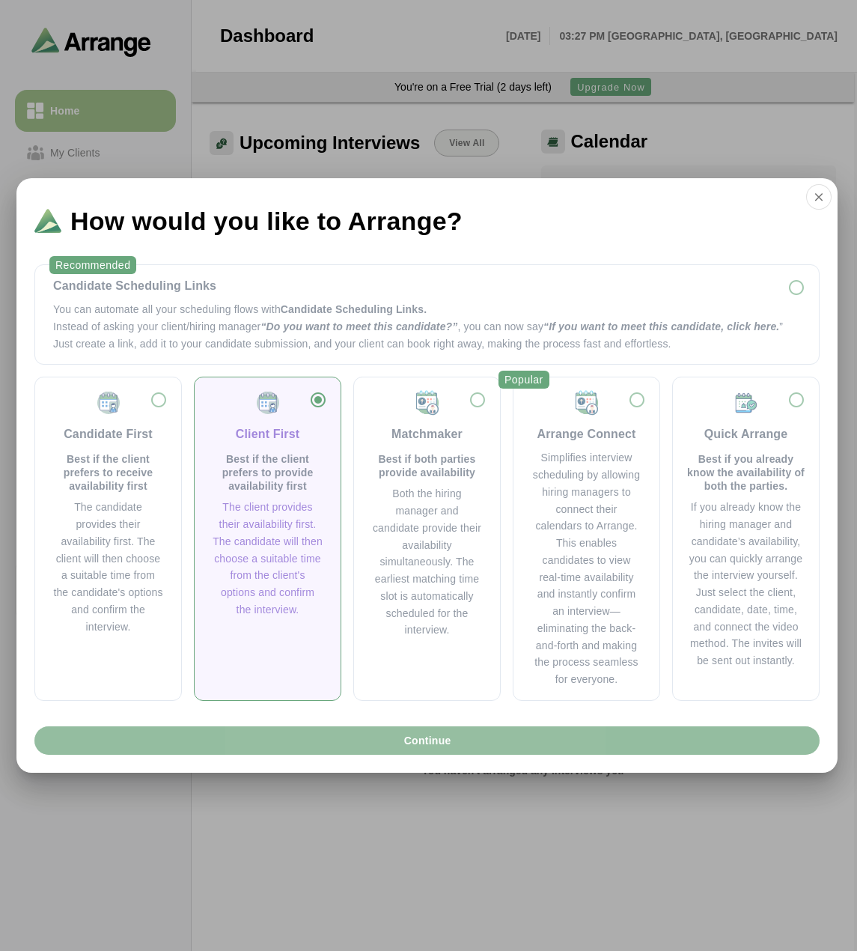
click at [369, 741] on button "Continue" at bounding box center [427, 740] width 786 height 28
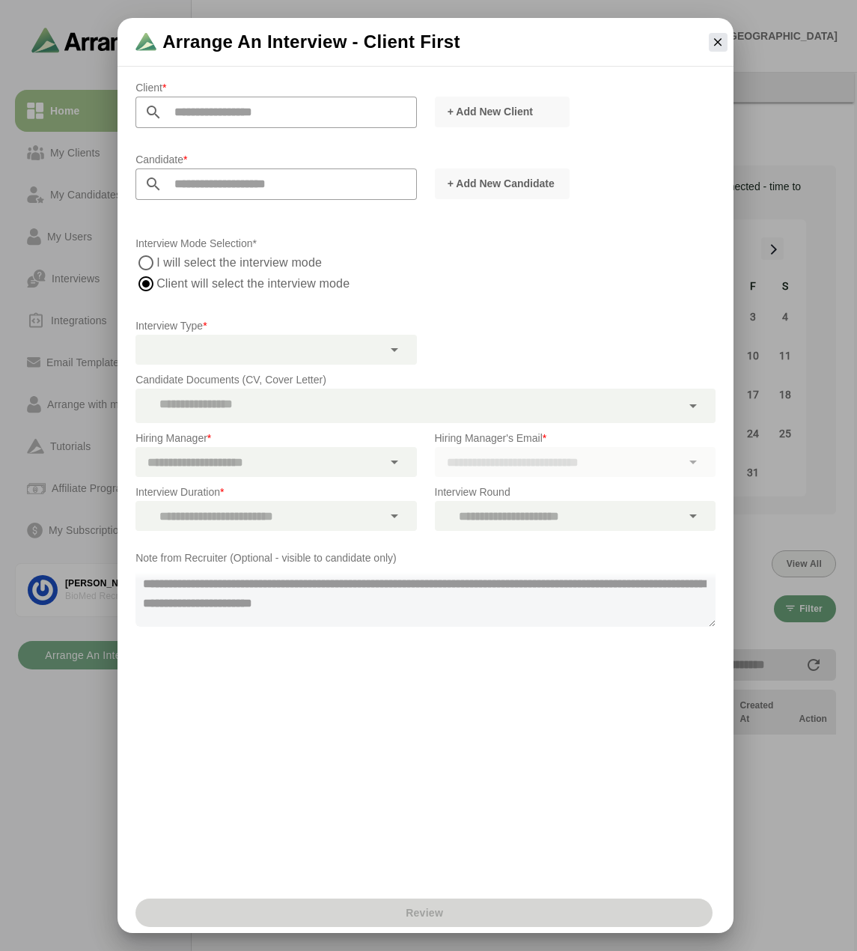
click at [204, 112] on input "text" at bounding box center [289, 112] width 254 height 31
type input "*"
drag, startPoint x: 217, startPoint y: 107, endPoint x: 153, endPoint y: 107, distance: 64.4
click at [153, 107] on div "*******" at bounding box center [276, 112] width 281 height 31
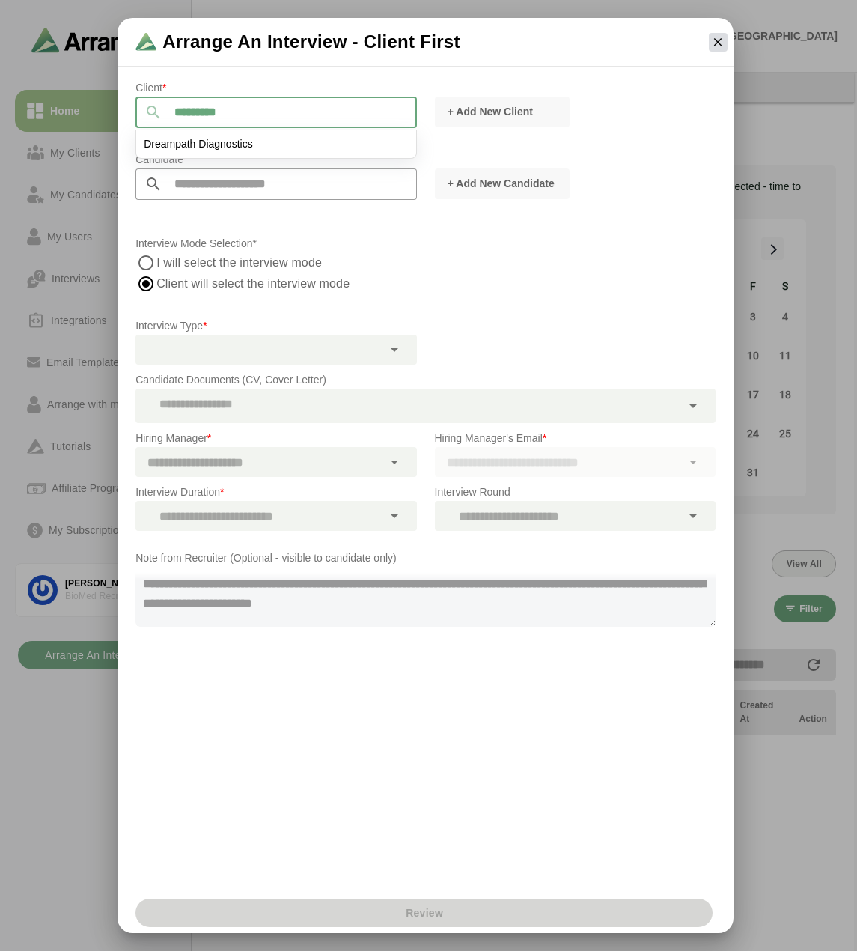
type input "*********"
click at [719, 37] on icon "button" at bounding box center [717, 41] width 13 height 13
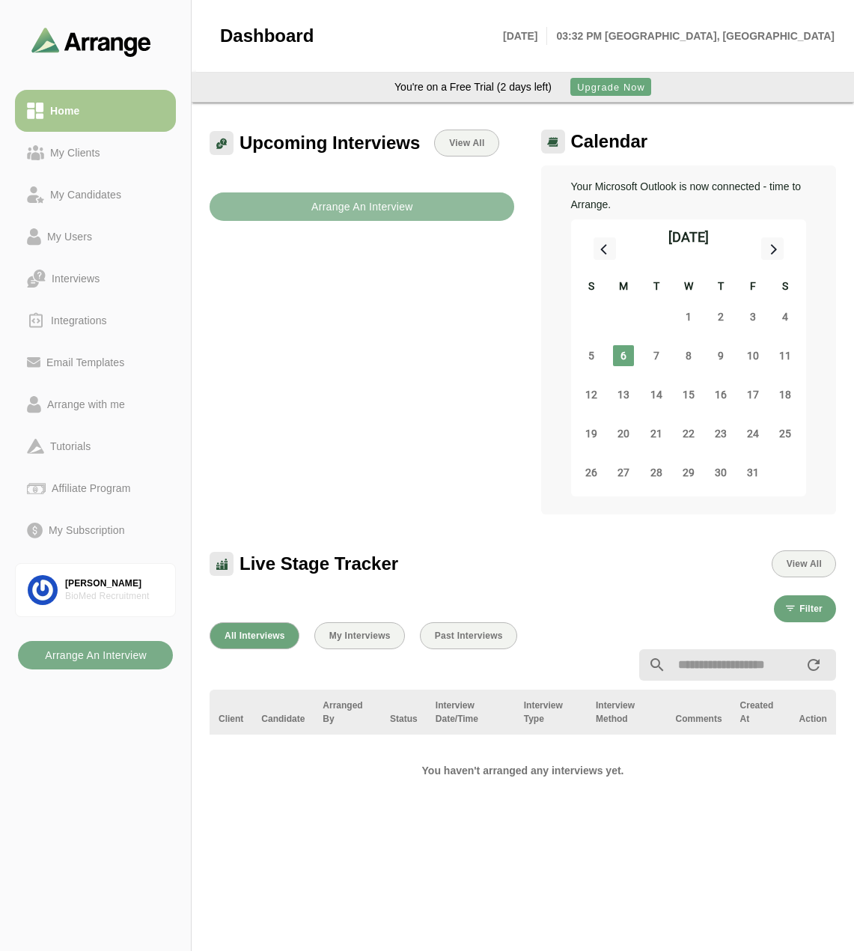
click at [374, 198] on b "Arrange An Interview" at bounding box center [362, 206] width 103 height 28
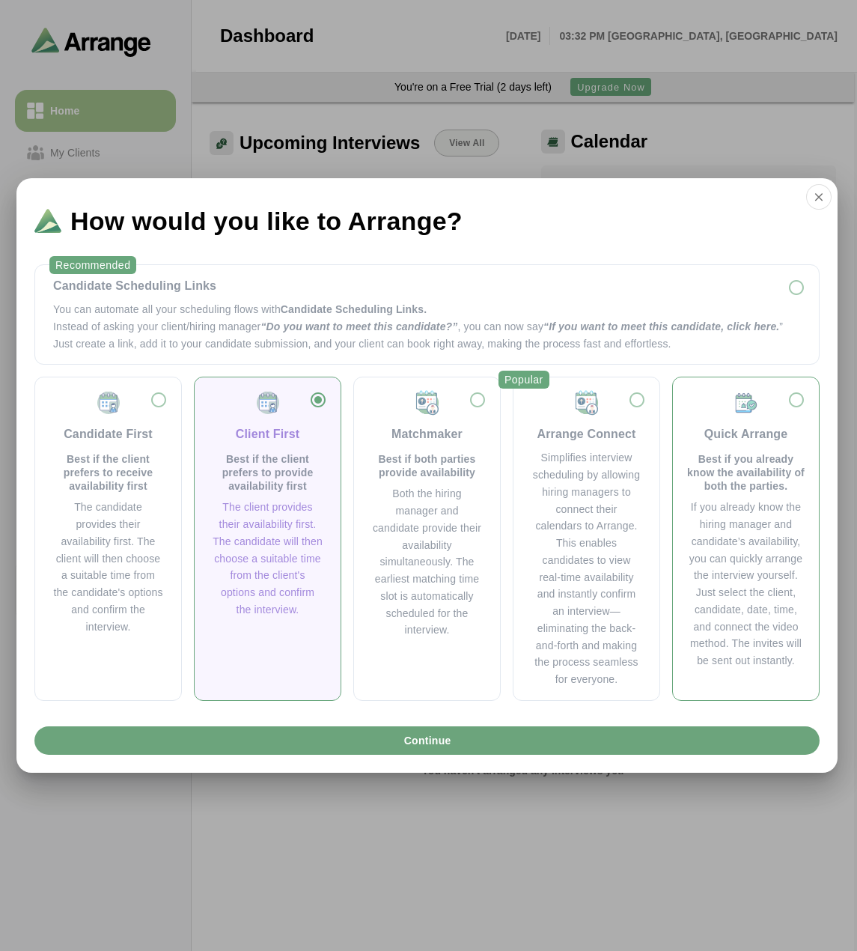
click at [757, 483] on p "Best if you already know the availability of both the parties." at bounding box center [746, 472] width 122 height 40
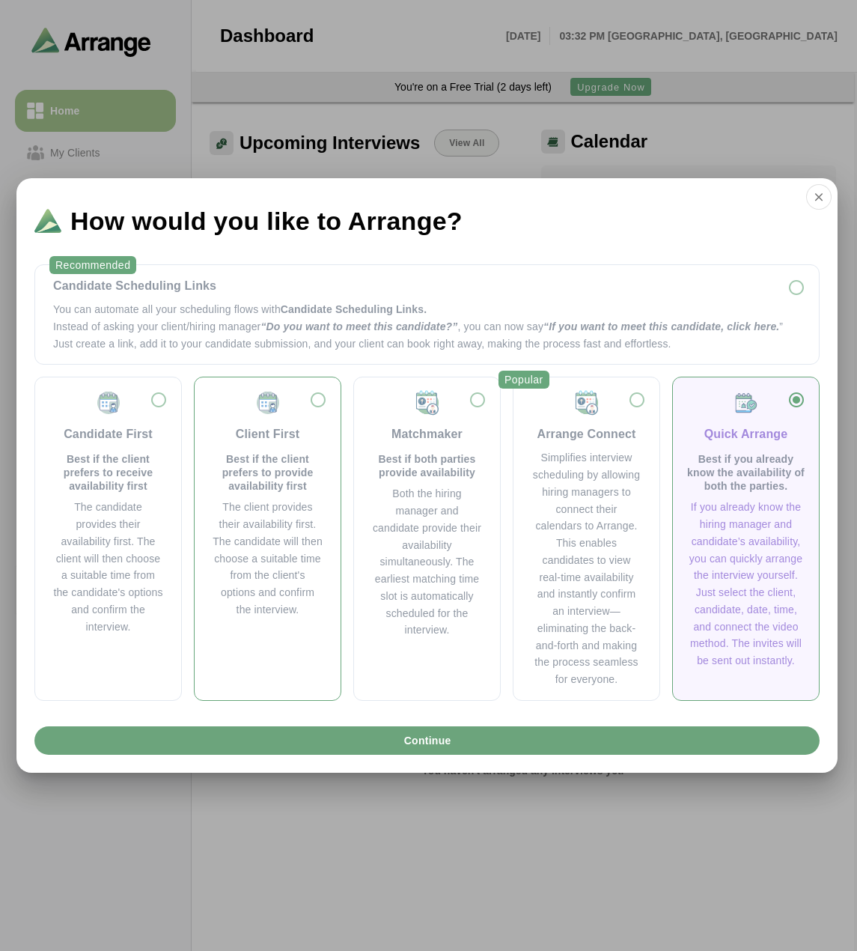
click at [249, 452] on p "Best if the client prefers to provide availability first" at bounding box center [268, 472] width 110 height 40
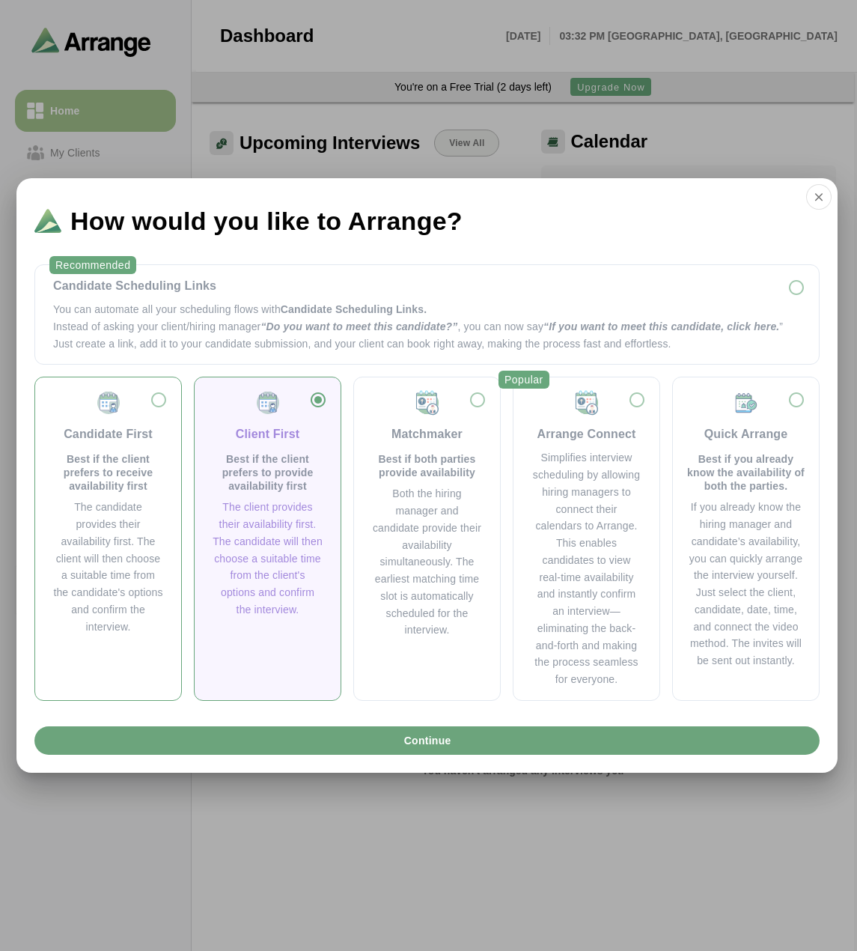
click at [128, 429] on div "Candidate First" at bounding box center [108, 434] width 89 height 18
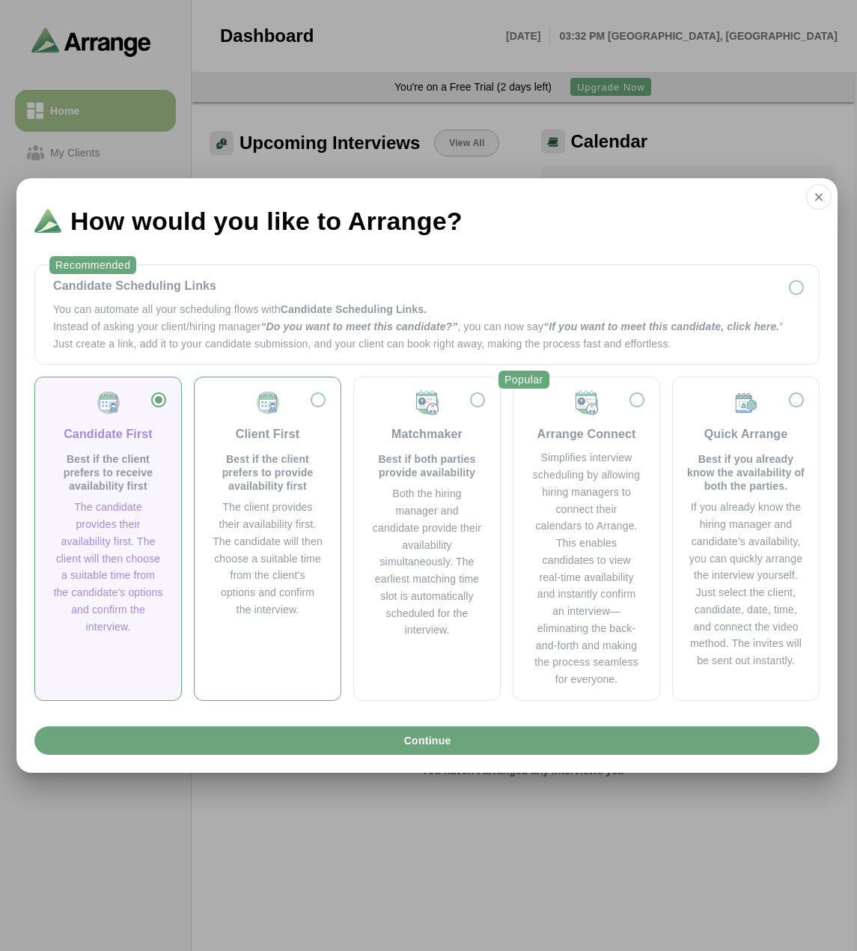
click at [255, 406] on img at bounding box center [268, 402] width 27 height 27
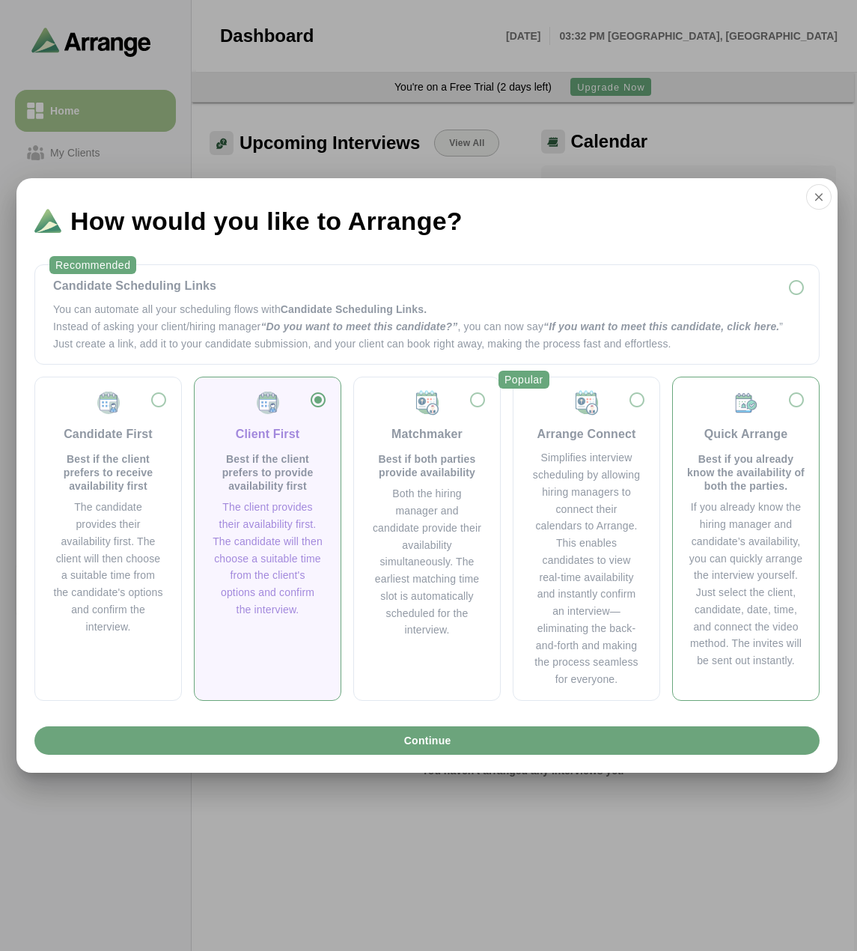
click at [786, 415] on div "Quick Arrange Best if you already know the availability of both the parties." at bounding box center [746, 440] width 122 height 103
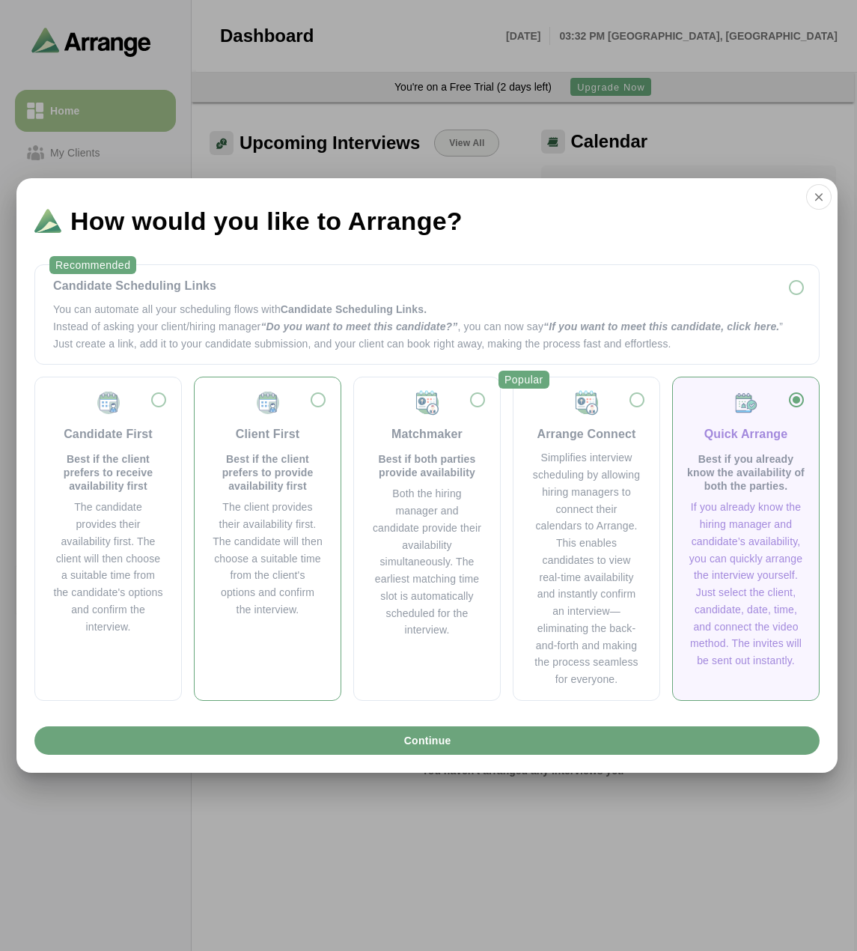
click at [266, 410] on img at bounding box center [268, 402] width 27 height 27
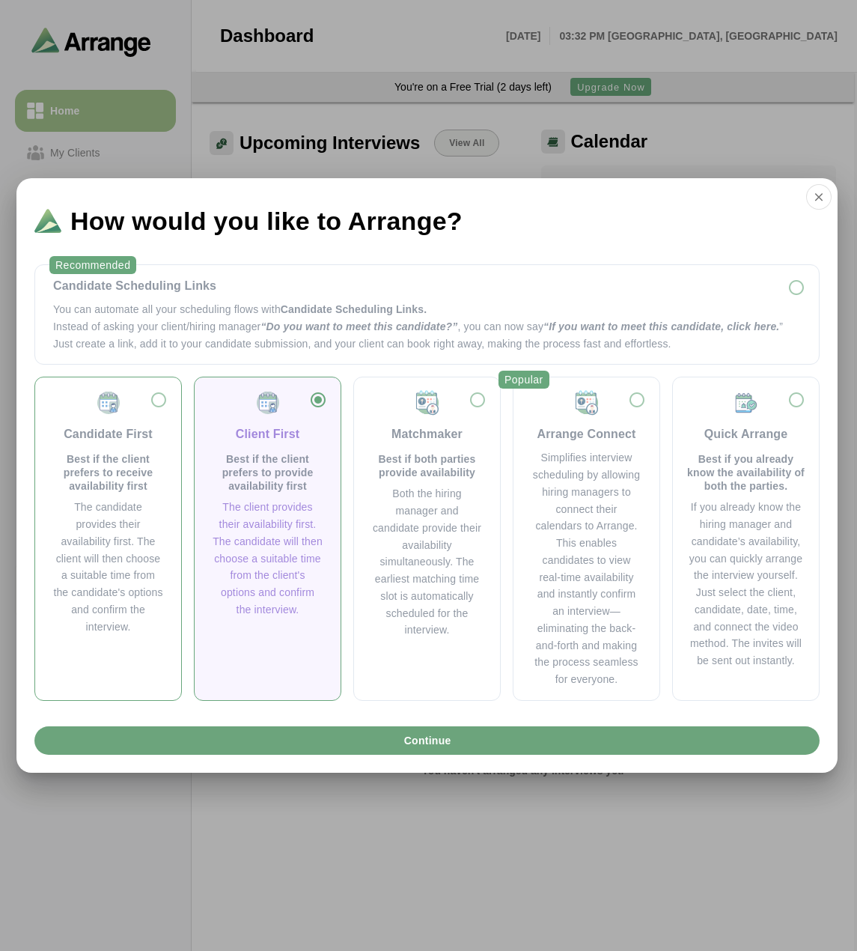
click at [114, 408] on img at bounding box center [108, 402] width 27 height 27
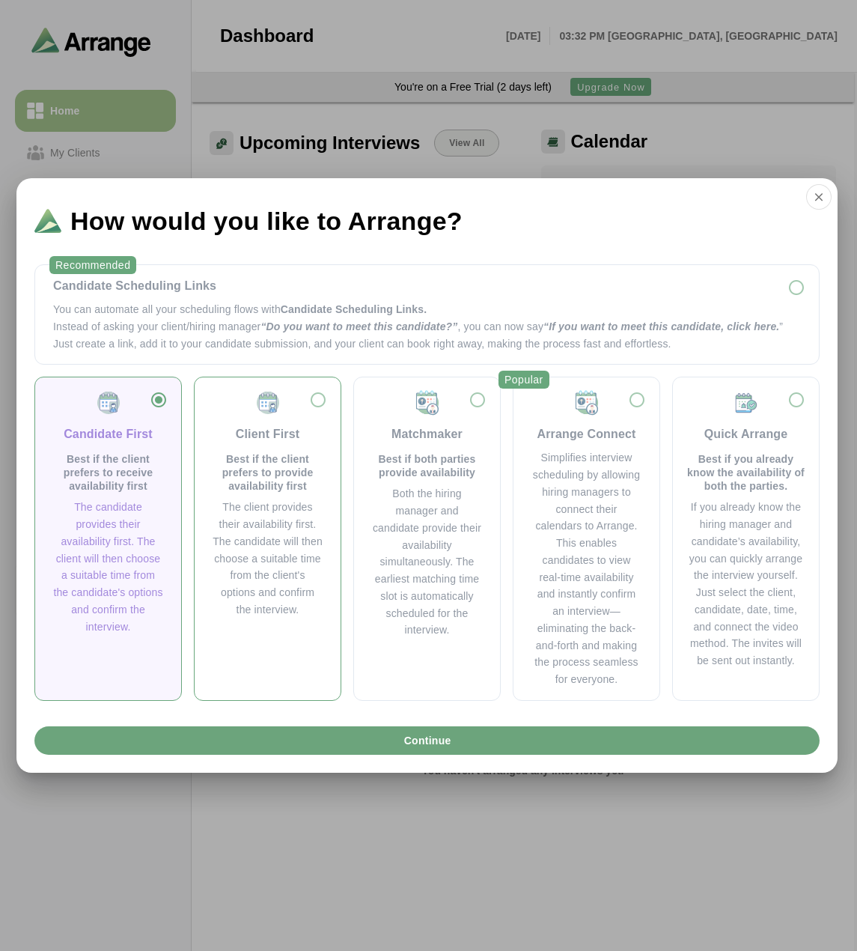
click at [315, 407] on div "Client First Best if the client prefers to provide availability first" at bounding box center [268, 440] width 110 height 103
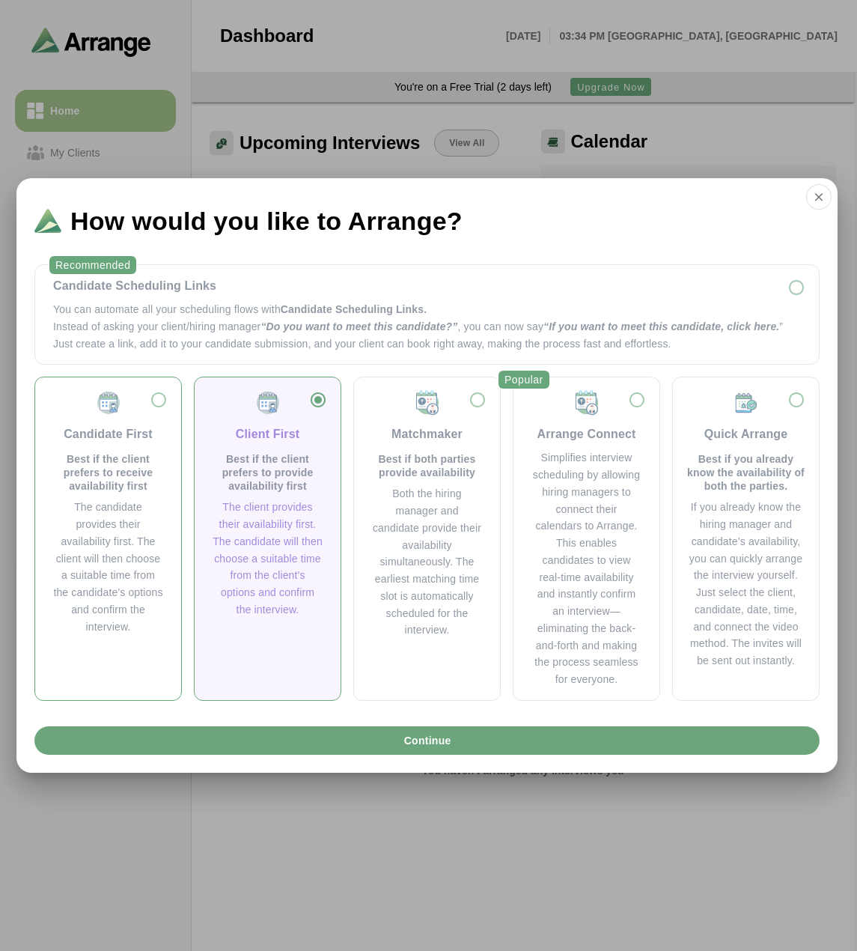
click at [160, 404] on div "Candidate First Best if the client prefers to receive availability first" at bounding box center [108, 440] width 110 height 103
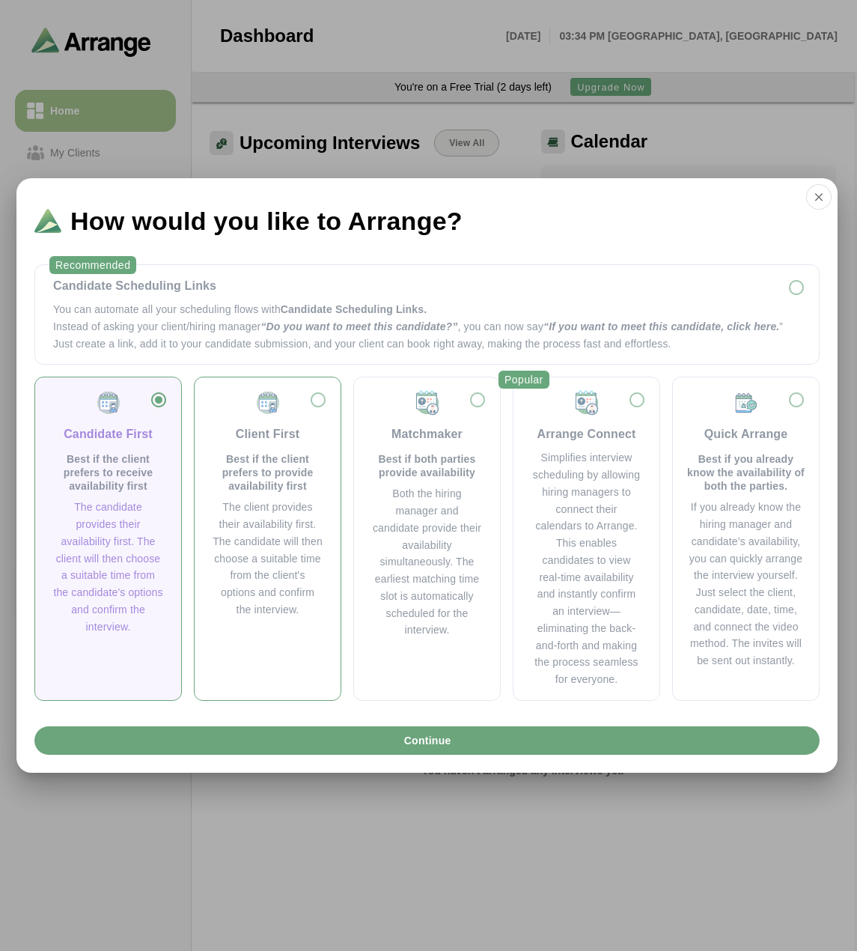
drag, startPoint x: 231, startPoint y: 440, endPoint x: 197, endPoint y: 434, distance: 35.1
click at [229, 440] on div "Client First Best if the client prefers to provide availability first" at bounding box center [268, 440] width 110 height 103
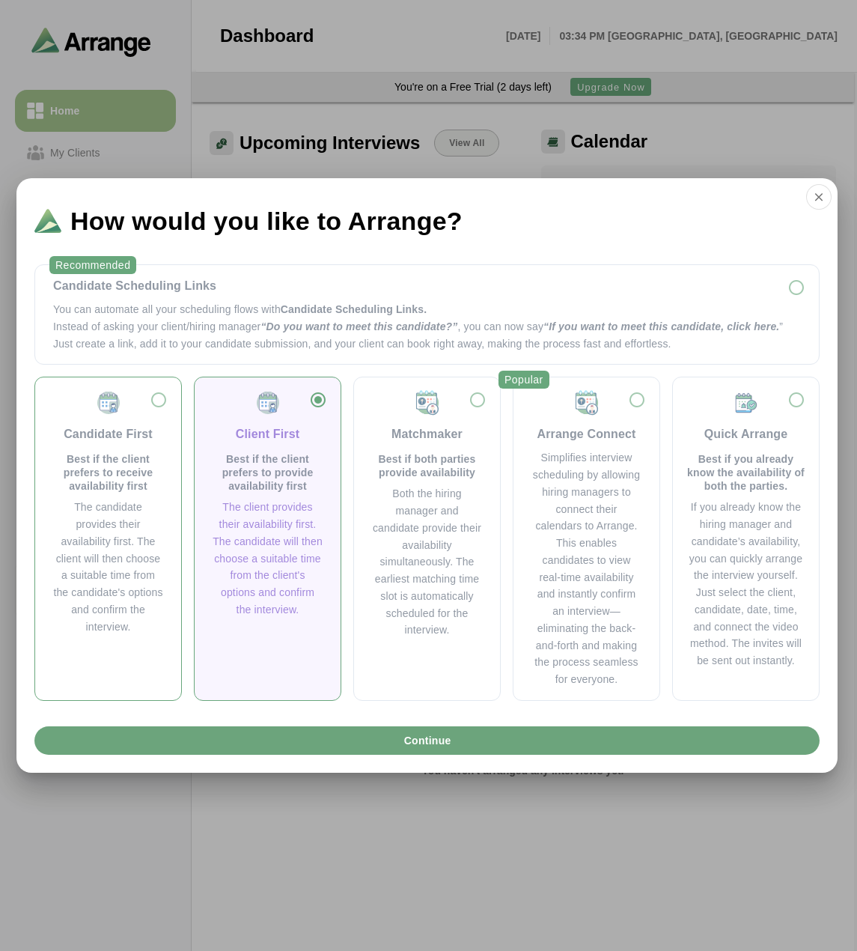
click at [162, 428] on div "Candidate First Best if the client prefers to receive availability first" at bounding box center [108, 440] width 110 height 103
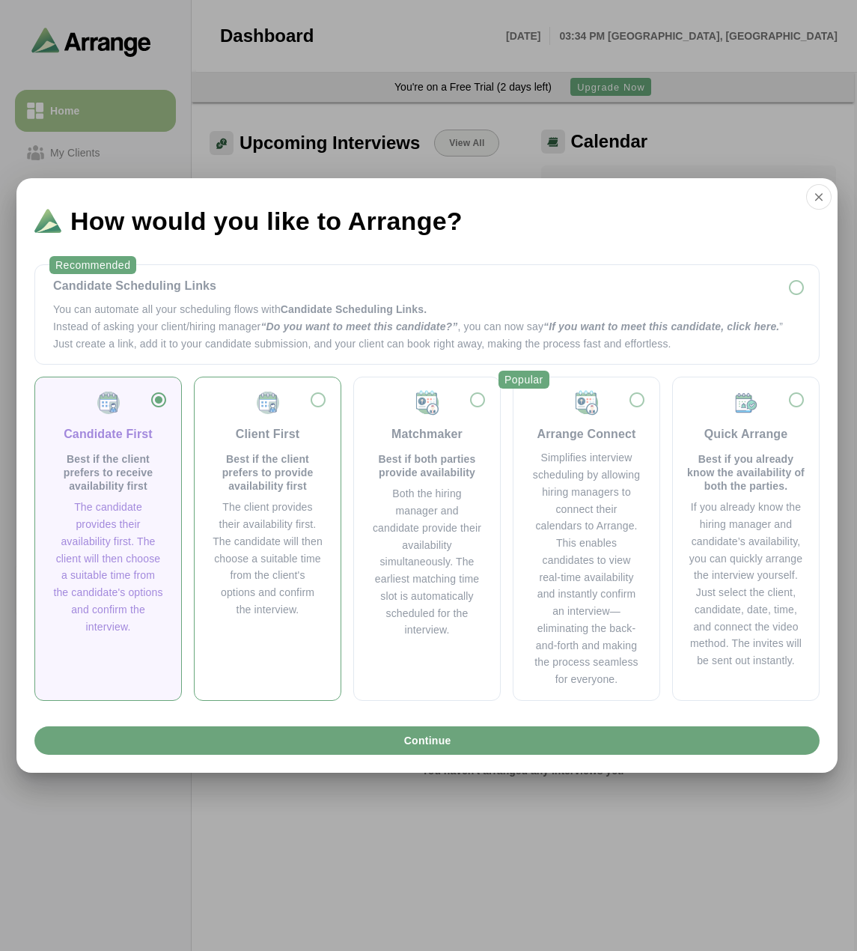
click at [261, 414] on img at bounding box center [268, 402] width 27 height 27
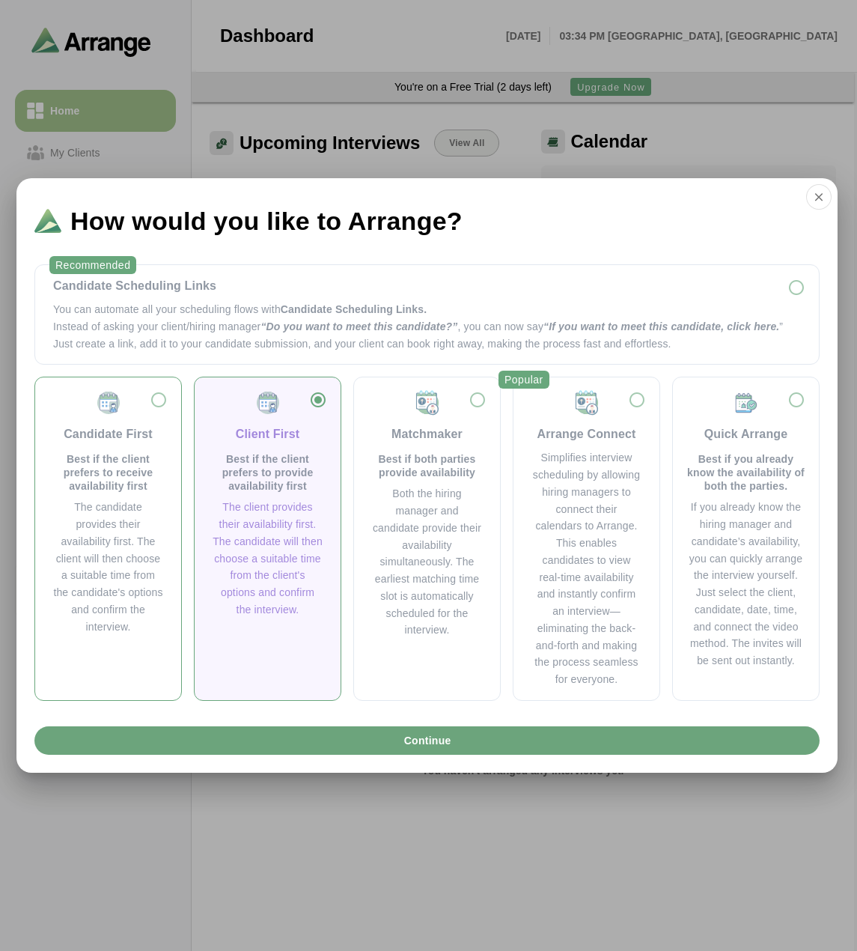
click at [159, 402] on div "Candidate First Best if the client prefers to receive availability first" at bounding box center [108, 440] width 110 height 103
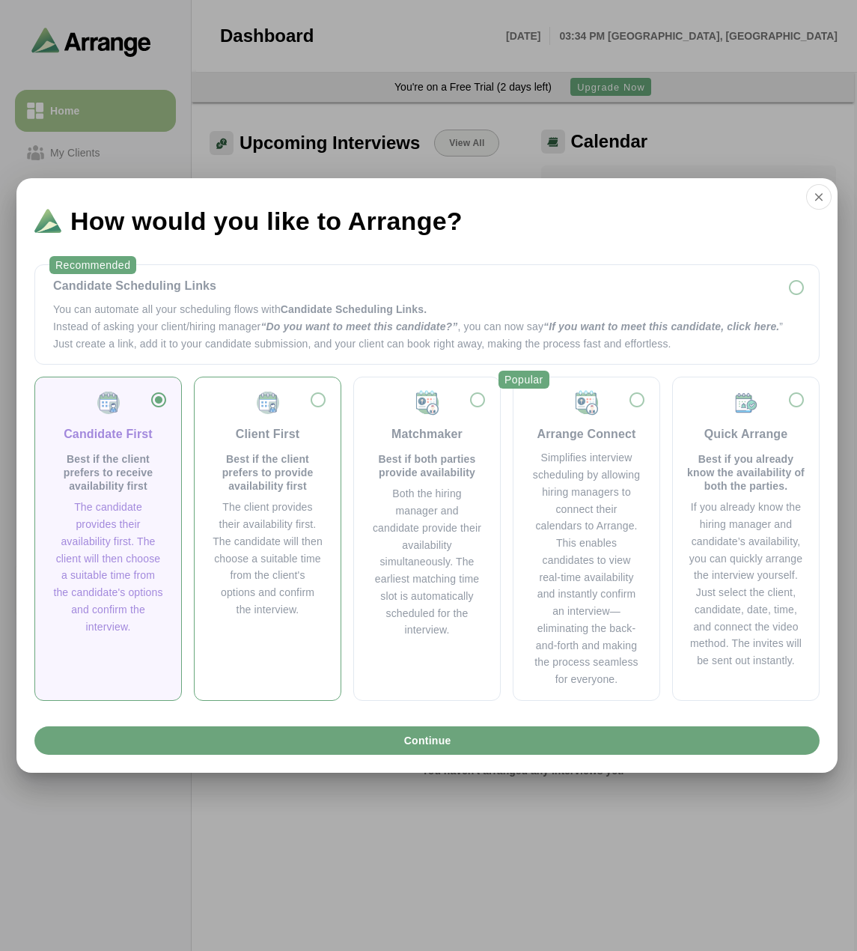
drag, startPoint x: 282, startPoint y: 414, endPoint x: 195, endPoint y: 404, distance: 87.4
click at [282, 414] on div "Client First Best if the client prefers to provide availability first" at bounding box center [268, 440] width 110 height 103
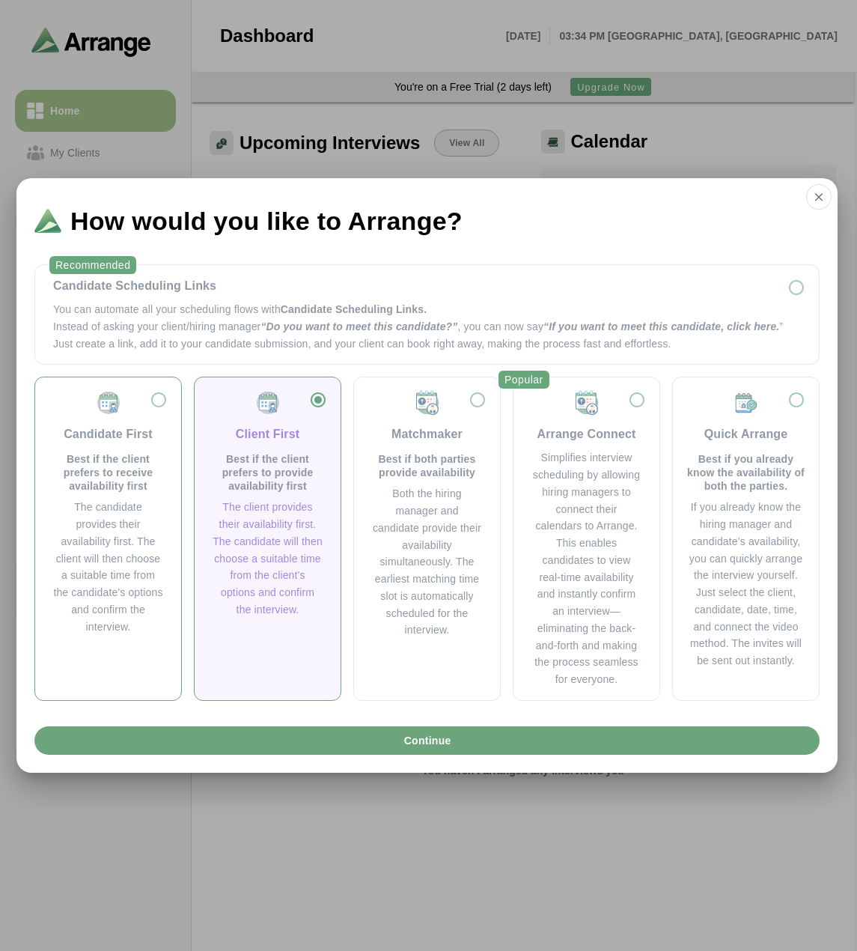
click at [175, 404] on div "Candidate First Best if the client prefers to receive availability first The ca…" at bounding box center [108, 539] width 148 height 324
click at [145, 404] on div "Candidate First Best if the client prefers to receive availability first" at bounding box center [108, 440] width 110 height 103
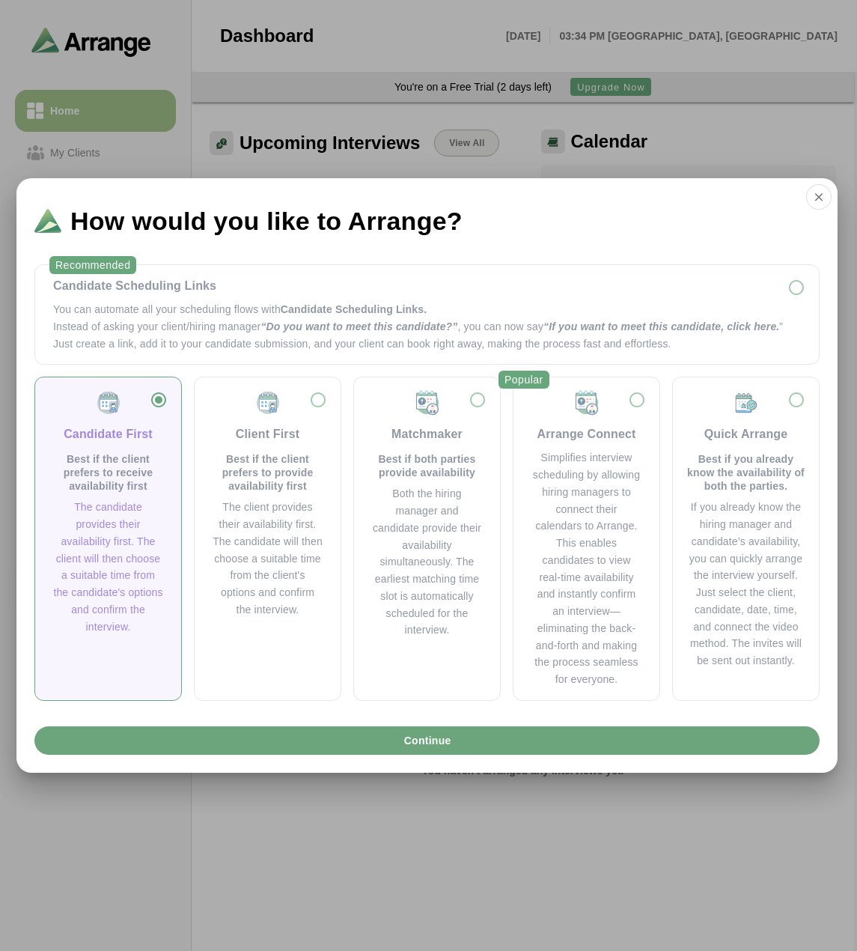
drag, startPoint x: 235, startPoint y: 413, endPoint x: 128, endPoint y: 411, distance: 107.1
click at [231, 413] on div "Client First Best if the client prefers to provide availability first" at bounding box center [268, 440] width 110 height 103
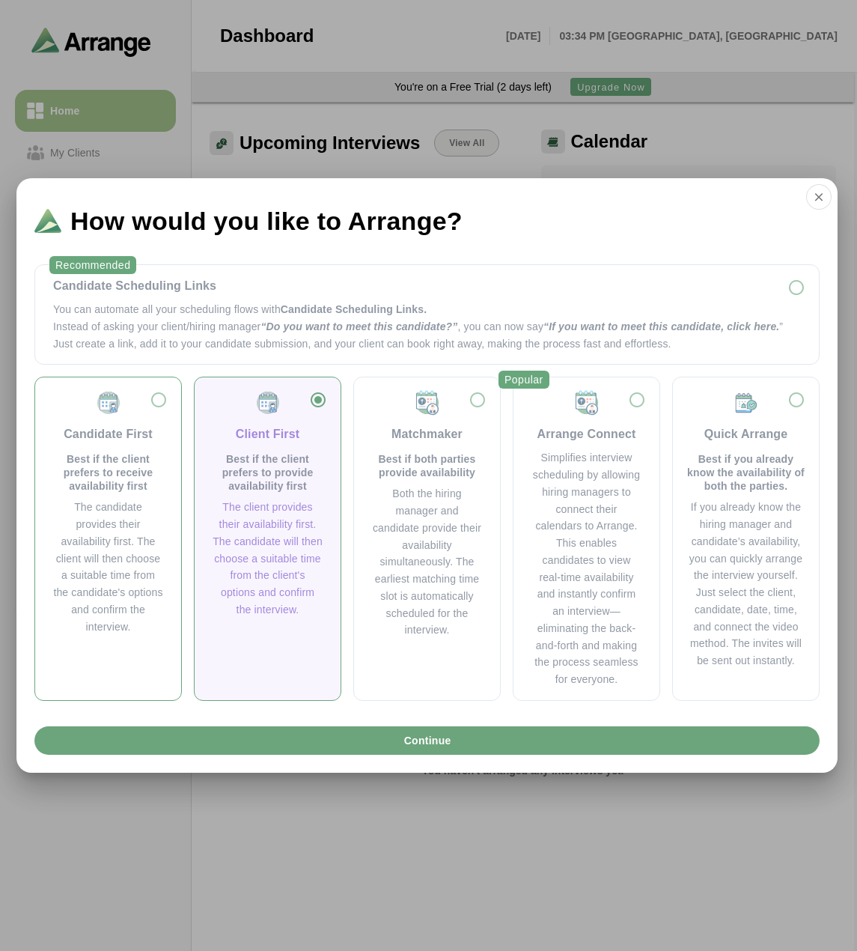
drag, startPoint x: 128, startPoint y: 411, endPoint x: 151, endPoint y: 408, distance: 22.7
click at [130, 411] on div "Candidate First Best if the client prefers to receive availability first" at bounding box center [108, 440] width 110 height 103
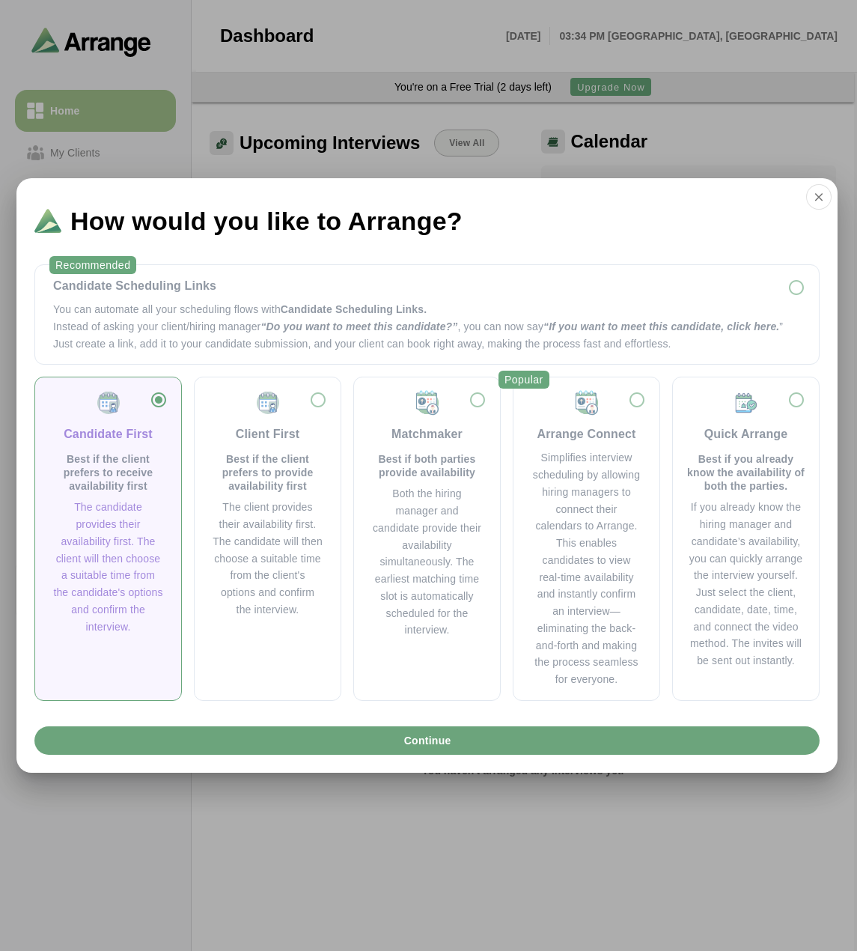
click at [150, 410] on div "Candidate First Best if the client prefers to receive availability first" at bounding box center [108, 440] width 110 height 103
click at [300, 405] on div "Client First Best if the client prefers to provide availability first" at bounding box center [268, 440] width 110 height 103
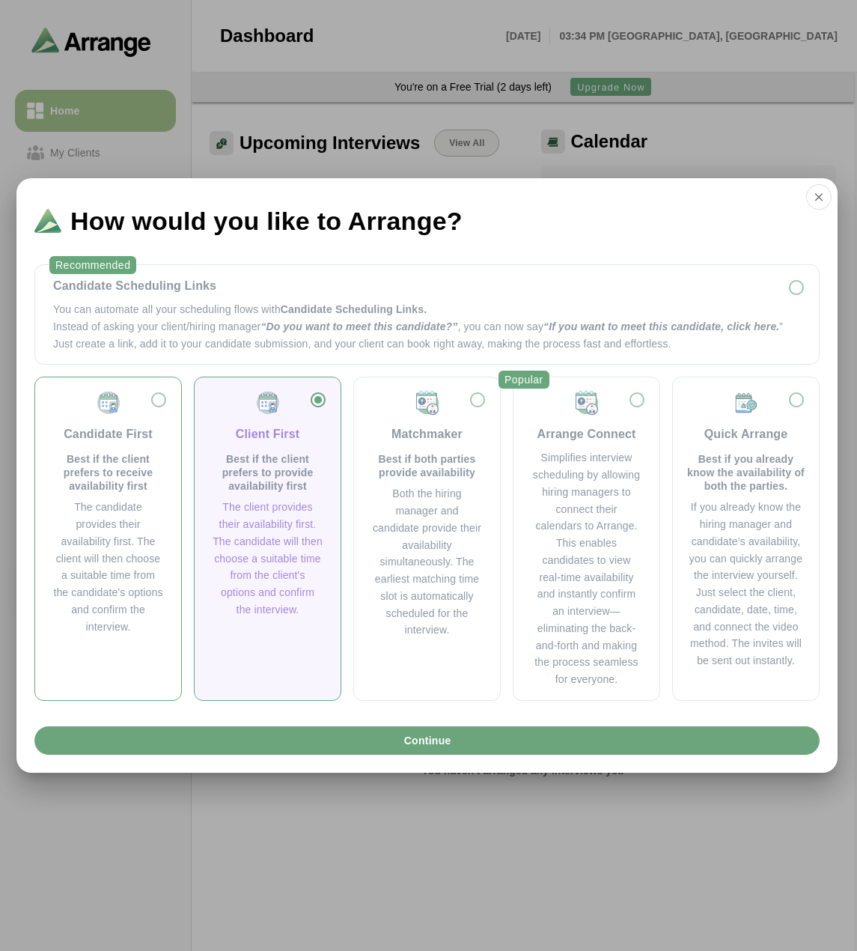
click at [175, 411] on div "Candidate First Best if the client prefers to receive availability first The ca…" at bounding box center [108, 539] width 148 height 324
click at [156, 411] on div "Candidate First Best if the client prefers to receive availability first" at bounding box center [108, 440] width 110 height 103
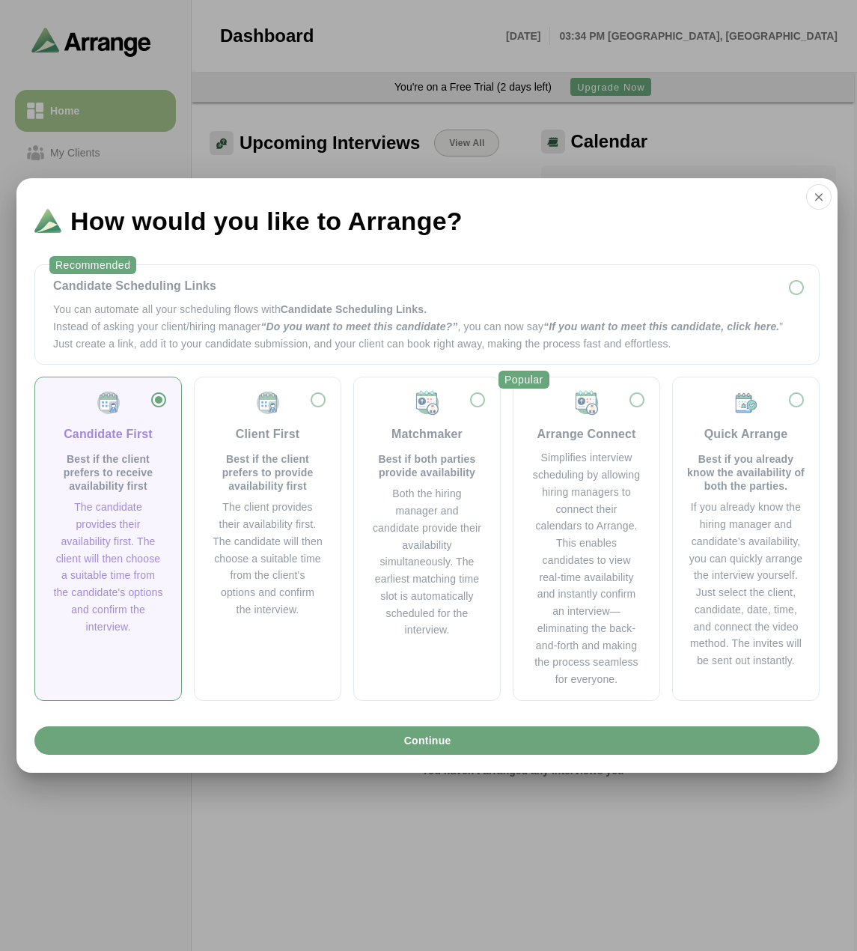
click at [818, 196] on icon "button" at bounding box center [818, 196] width 13 height 13
